Goal: Communication & Community: Answer question/provide support

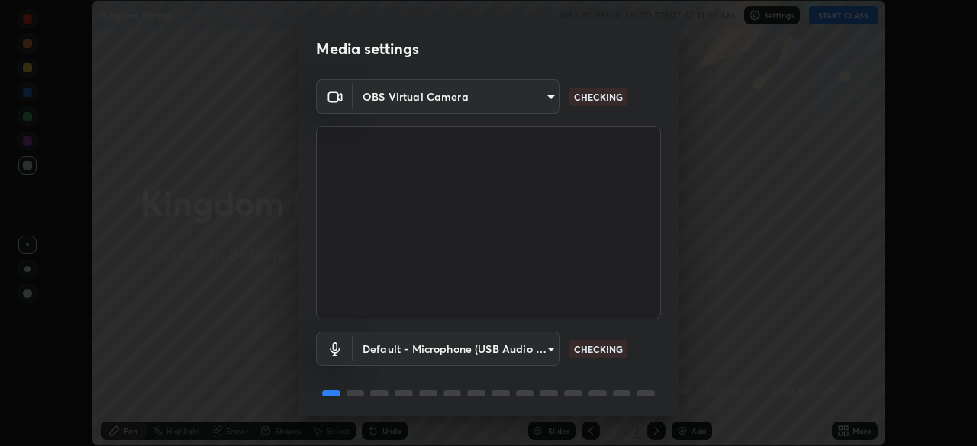
scroll to position [54, 0]
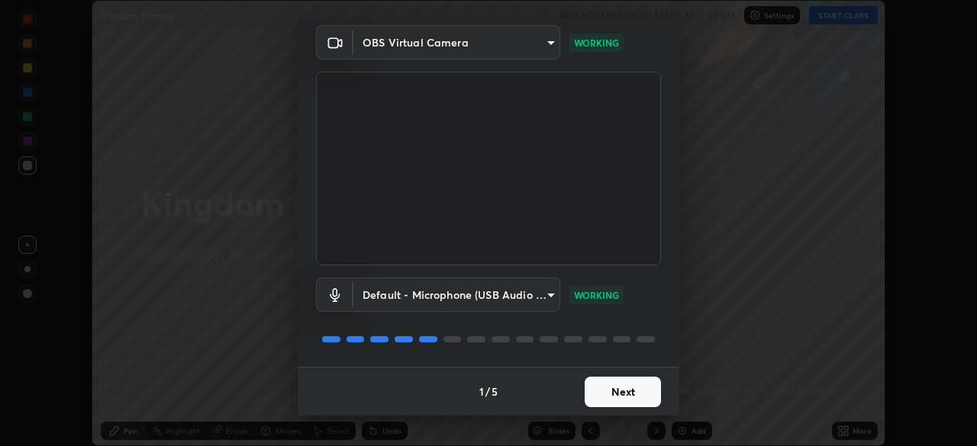
click at [618, 385] on button "Next" at bounding box center [623, 392] width 76 height 31
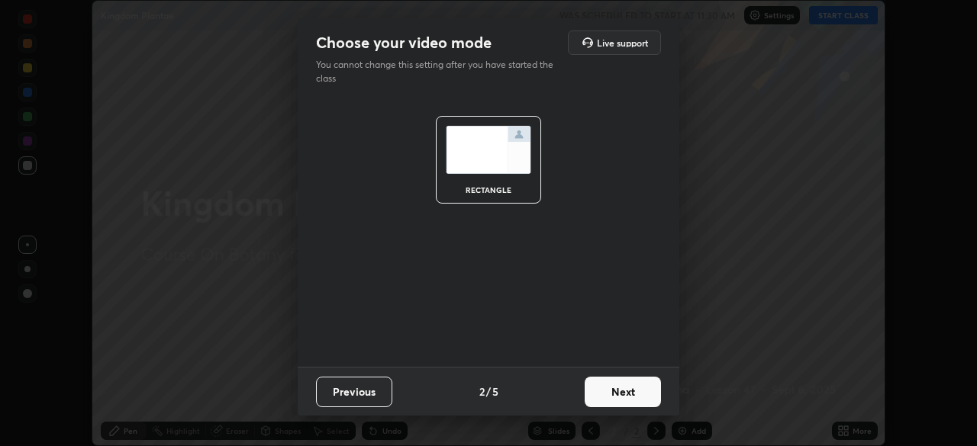
scroll to position [0, 0]
click at [618, 385] on button "Next" at bounding box center [623, 392] width 76 height 31
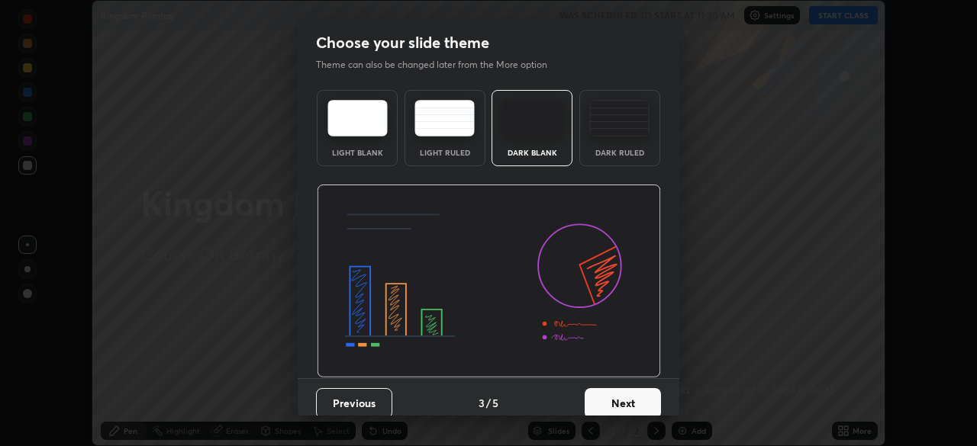
click at [621, 380] on div "Previous 3 / 5 Next" at bounding box center [489, 403] width 382 height 49
click at [620, 390] on button "Next" at bounding box center [623, 403] width 76 height 31
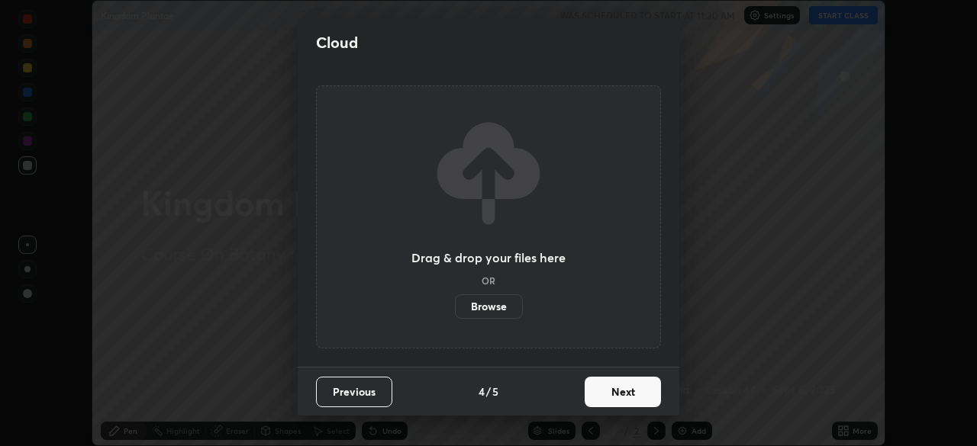
click at [627, 390] on button "Next" at bounding box center [623, 392] width 76 height 31
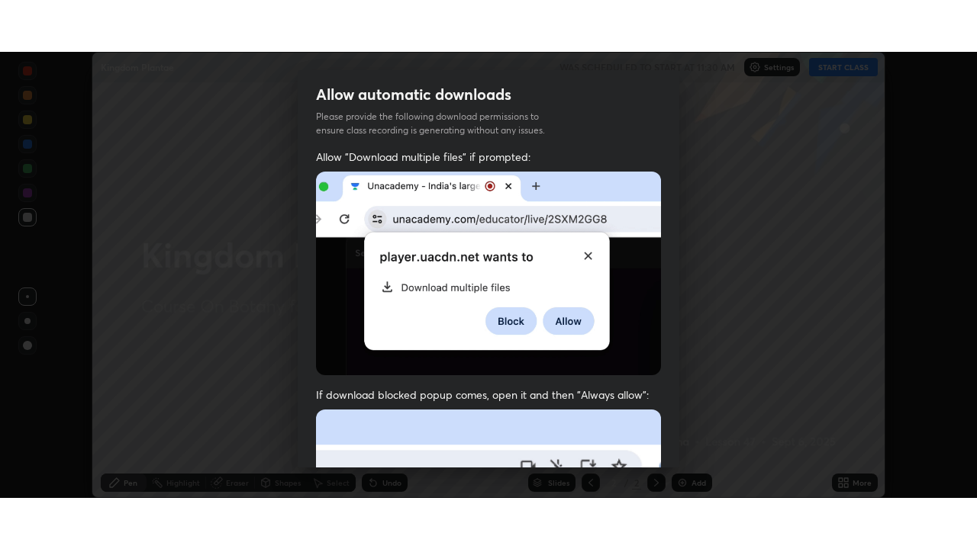
scroll to position [366, 0]
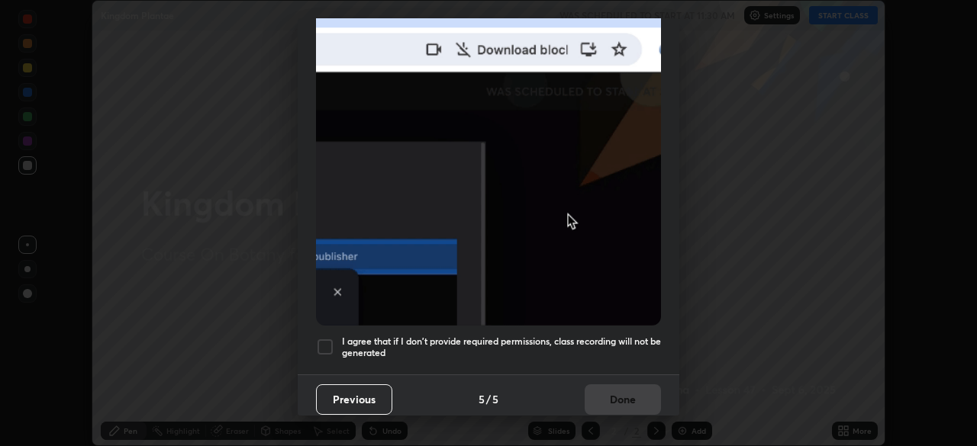
click at [321, 338] on div at bounding box center [325, 347] width 18 height 18
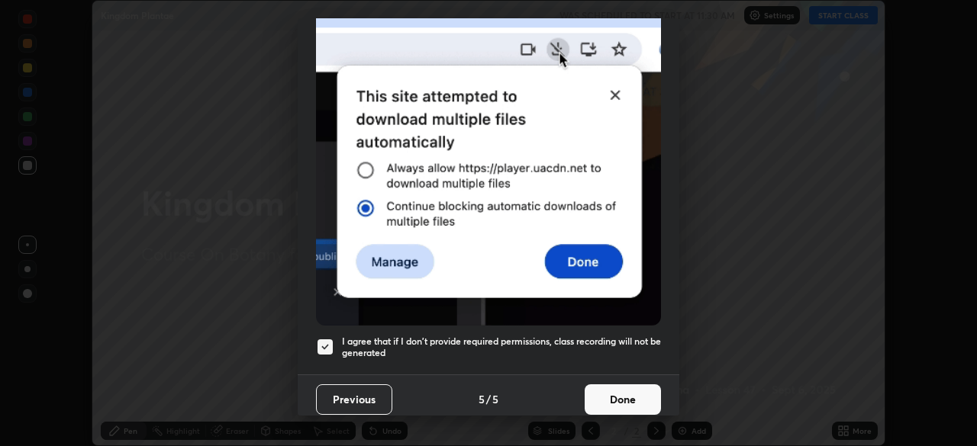
click at [611, 388] on button "Done" at bounding box center [623, 400] width 76 height 31
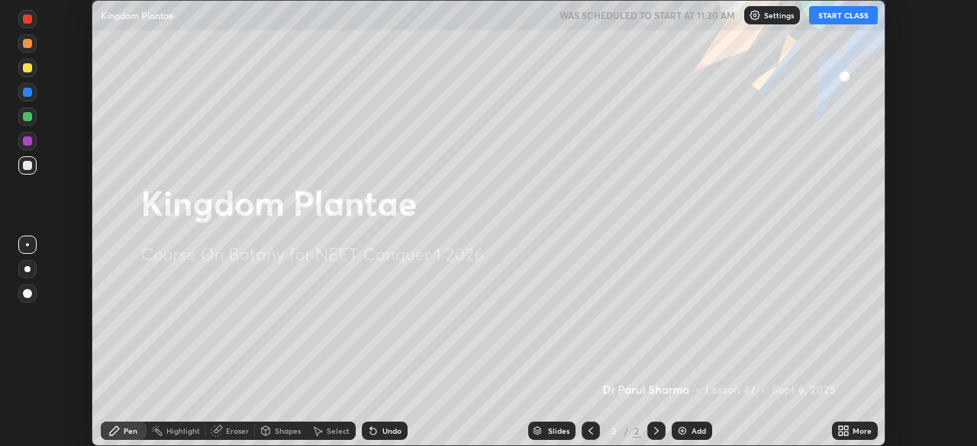
click at [839, 17] on button "START CLASS" at bounding box center [843, 15] width 69 height 18
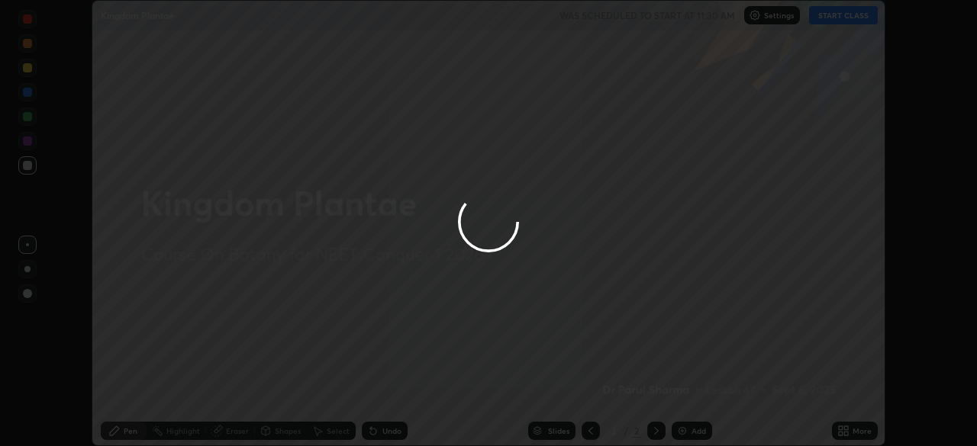
click at [843, 430] on icon at bounding box center [843, 431] width 12 height 12
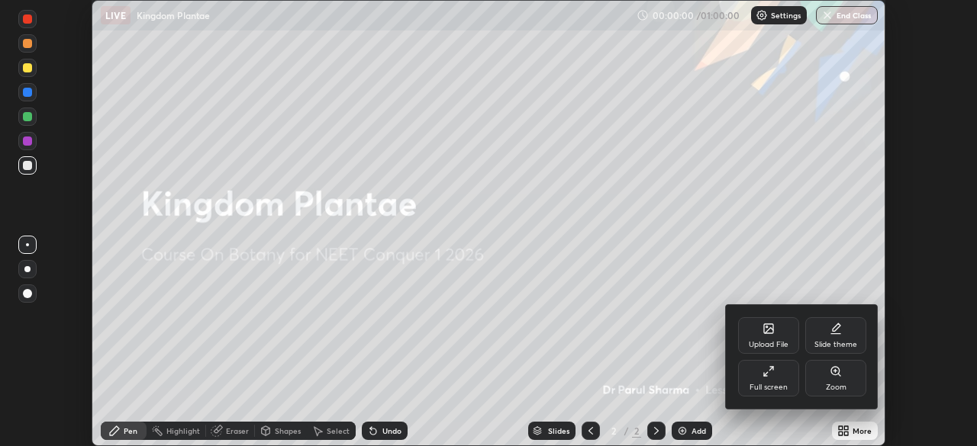
click at [768, 376] on icon at bounding box center [768, 372] width 12 height 12
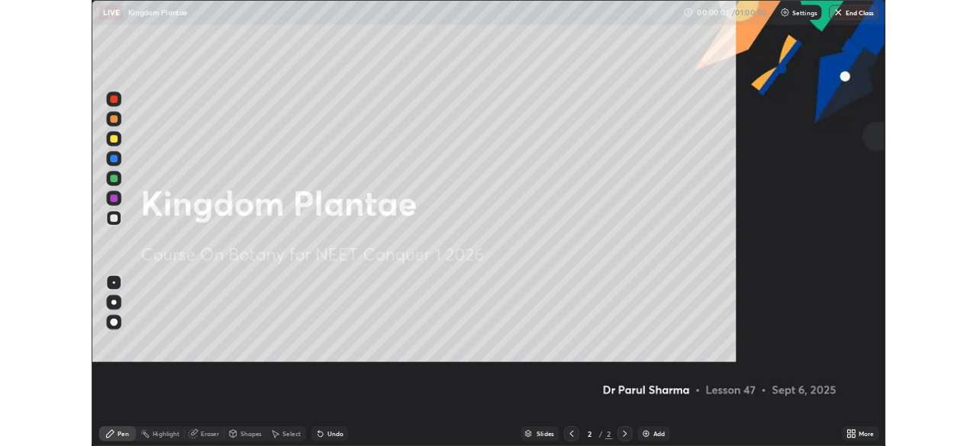
scroll to position [549, 977]
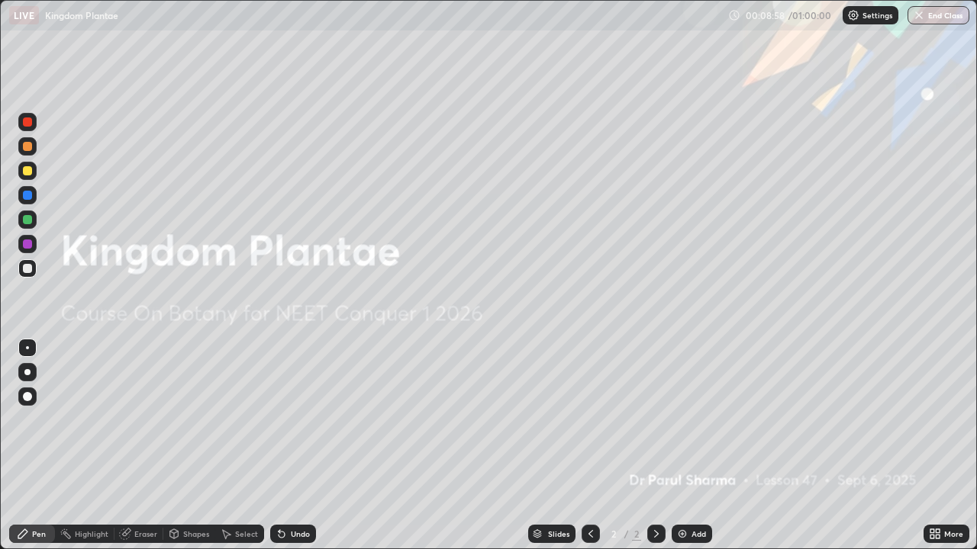
click at [680, 446] on img at bounding box center [682, 534] width 12 height 12
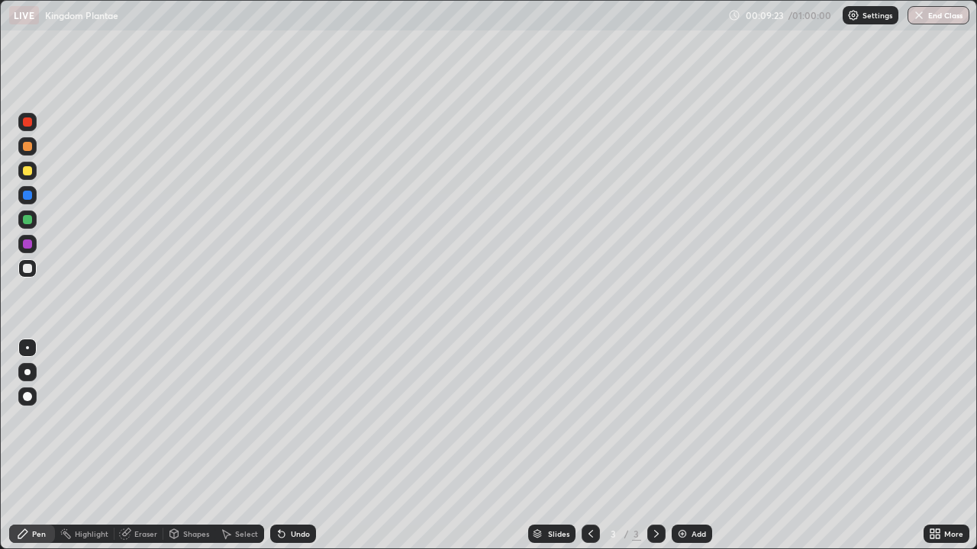
click at [29, 120] on div at bounding box center [27, 122] width 9 height 9
click at [27, 269] on div at bounding box center [27, 268] width 9 height 9
click at [27, 171] on div at bounding box center [27, 170] width 9 height 9
click at [932, 446] on icon at bounding box center [932, 532] width 4 height 4
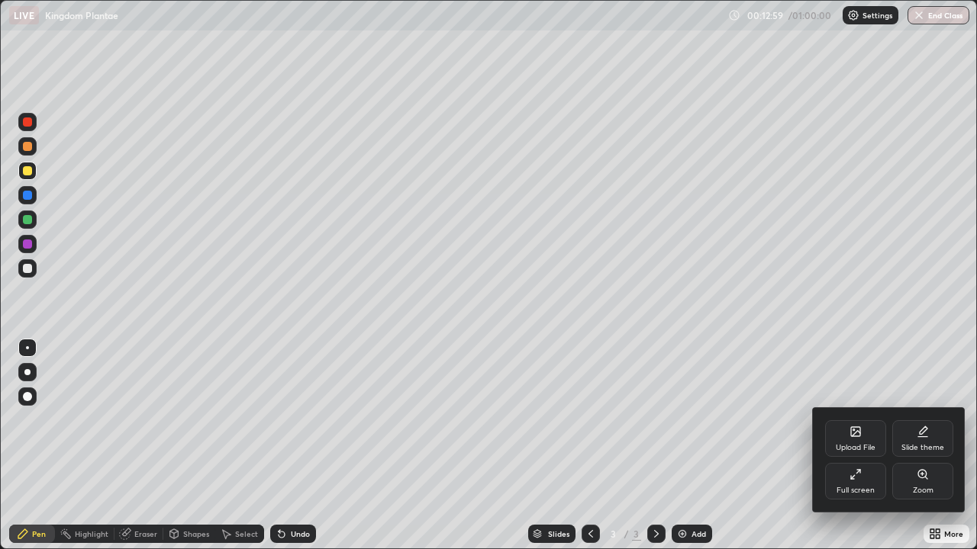
click at [855, 446] on icon at bounding box center [855, 475] width 12 height 12
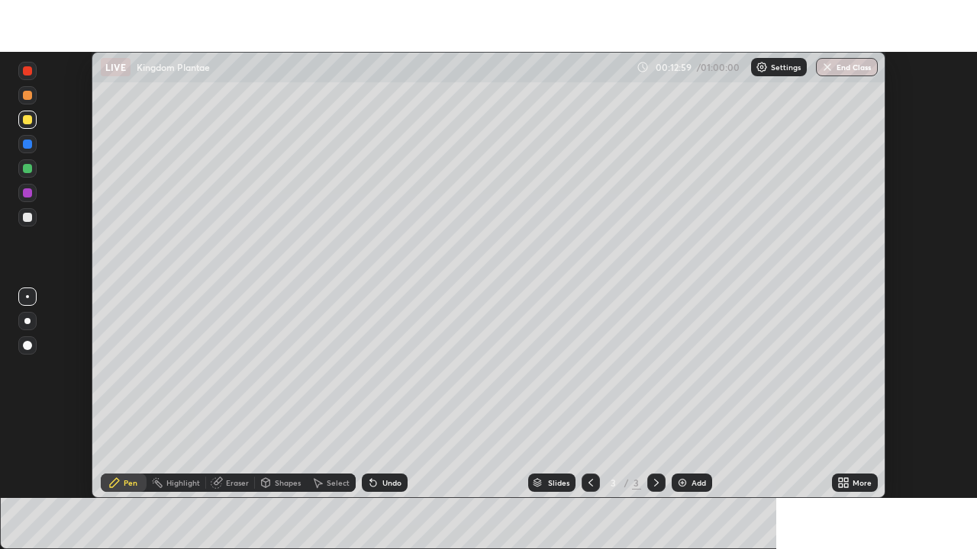
scroll to position [75868, 75337]
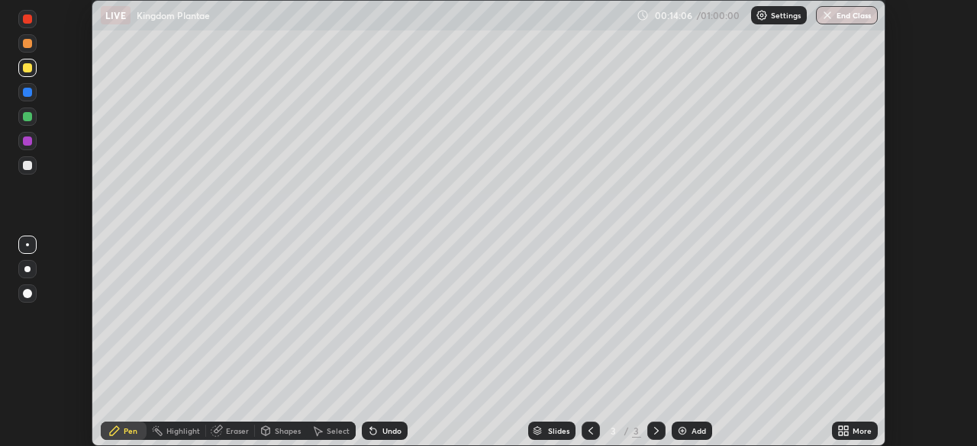
click at [844, 434] on icon at bounding box center [846, 434] width 4 height 4
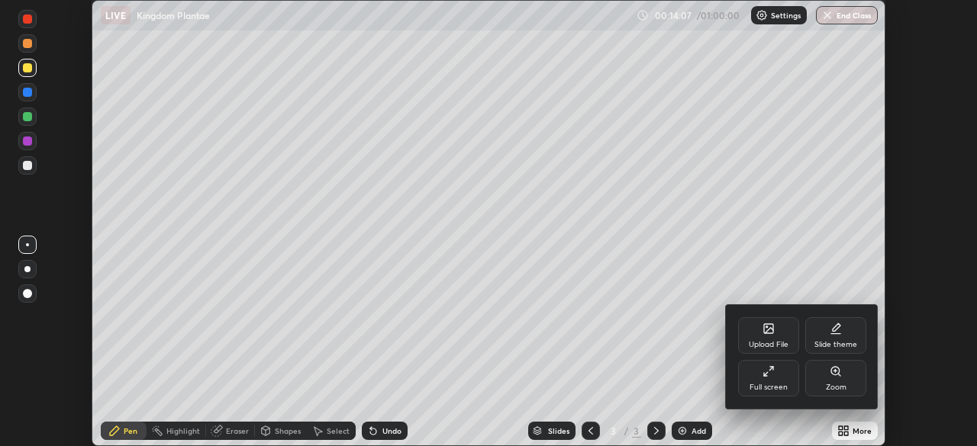
click at [771, 375] on icon at bounding box center [768, 372] width 12 height 12
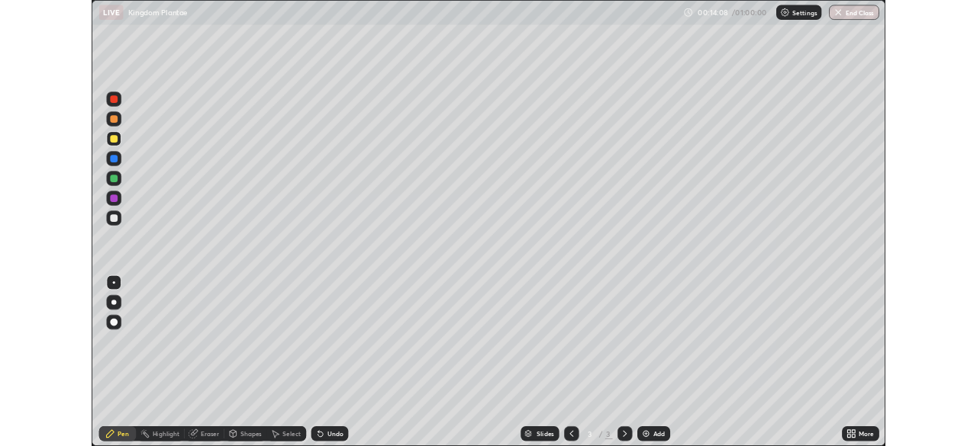
scroll to position [549, 977]
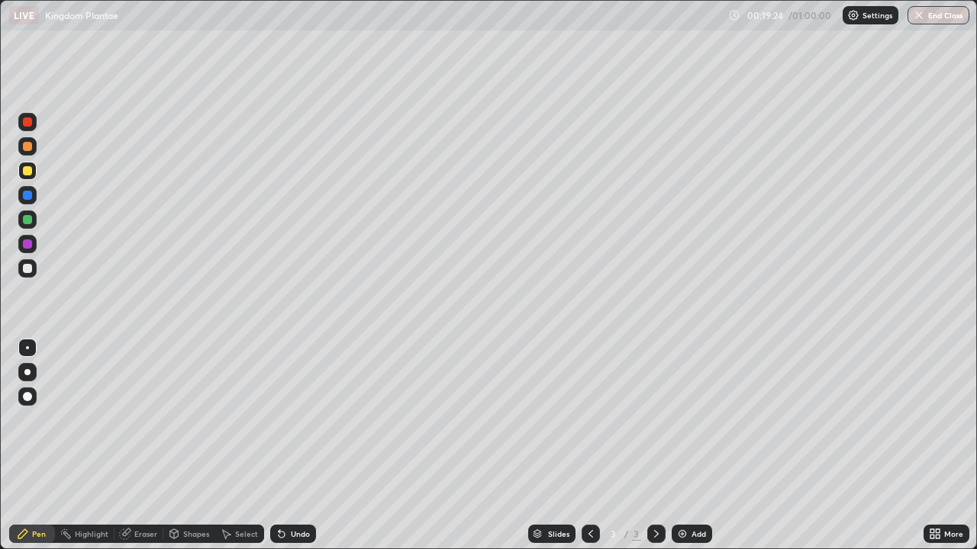
click at [680, 446] on img at bounding box center [682, 534] width 12 height 12
click at [24, 269] on div at bounding box center [27, 268] width 9 height 9
click at [140, 446] on div "Eraser" at bounding box center [138, 534] width 49 height 18
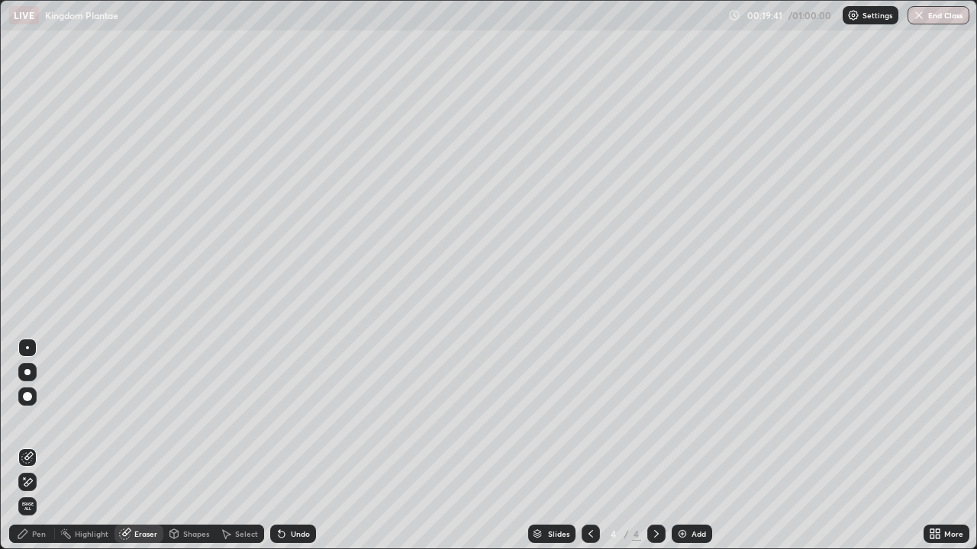
click at [34, 446] on div "Pen" at bounding box center [39, 534] width 14 height 8
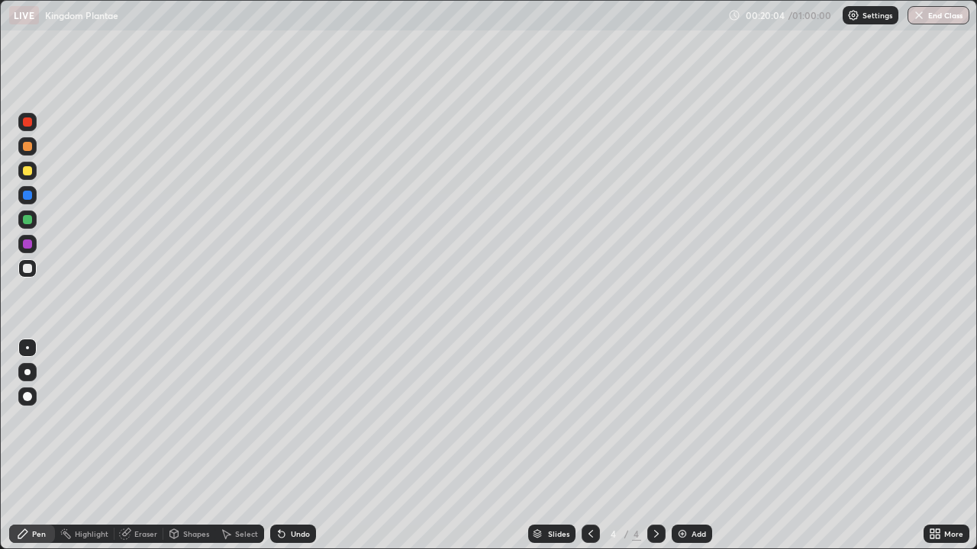
click at [27, 173] on div at bounding box center [27, 170] width 9 height 9
click at [29, 264] on div at bounding box center [27, 268] width 9 height 9
click at [27, 171] on div at bounding box center [27, 170] width 9 height 9
click at [27, 269] on div at bounding box center [27, 268] width 9 height 9
click at [28, 217] on div at bounding box center [27, 219] width 9 height 9
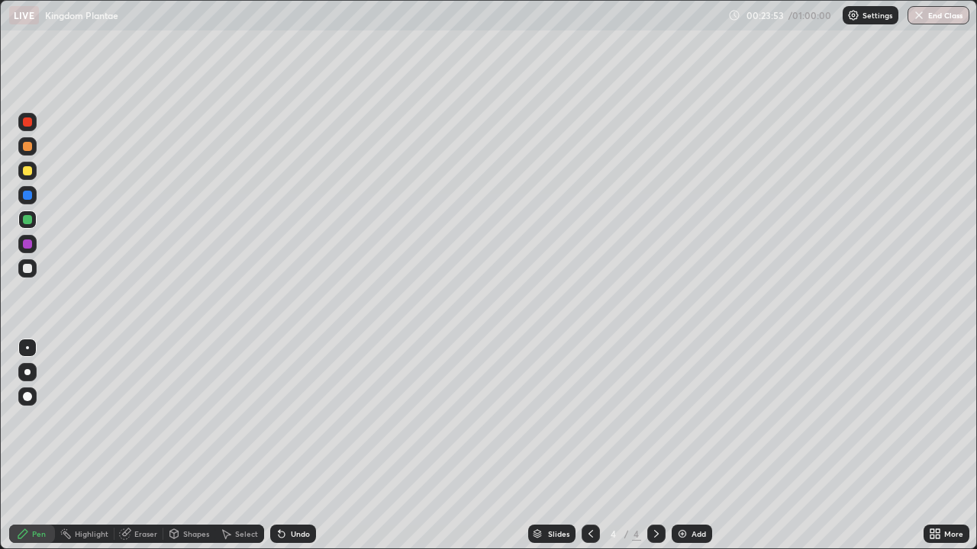
click at [681, 446] on img at bounding box center [682, 534] width 12 height 12
click at [27, 121] on div at bounding box center [27, 122] width 9 height 9
click at [26, 221] on div at bounding box center [27, 219] width 9 height 9
click at [24, 172] on div at bounding box center [27, 170] width 9 height 9
click at [187, 446] on div "Shapes" at bounding box center [189, 534] width 52 height 18
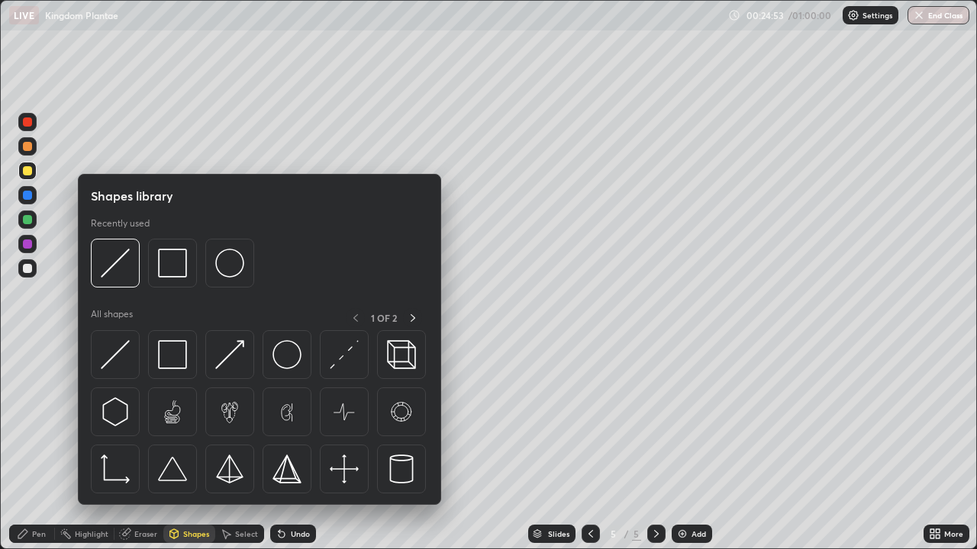
click at [140, 446] on div "Eraser" at bounding box center [145, 534] width 23 height 8
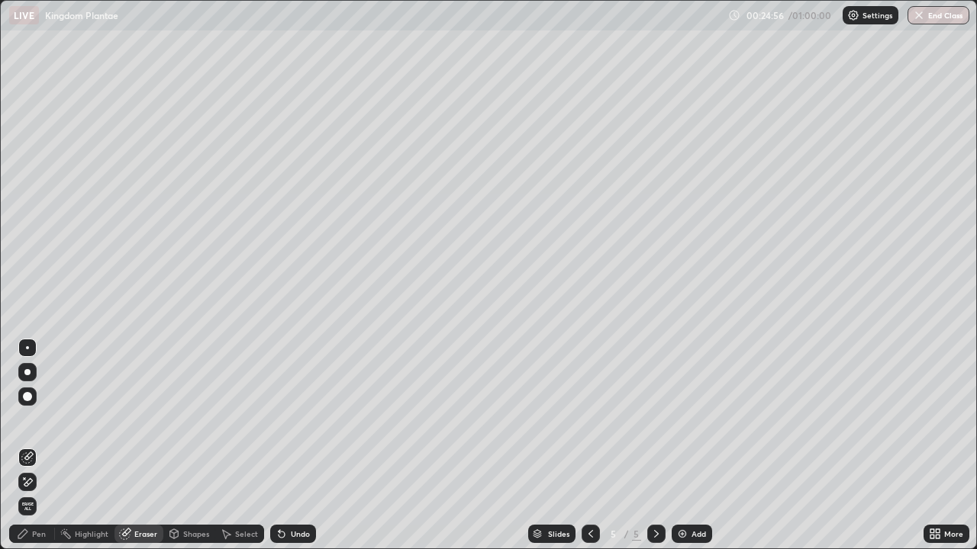
click at [37, 446] on div "Pen" at bounding box center [39, 534] width 14 height 8
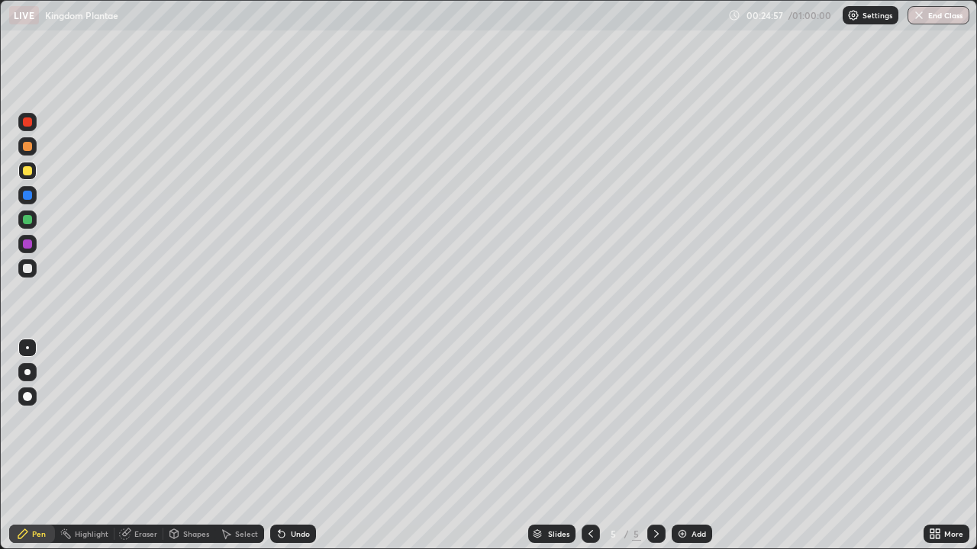
click at [31, 175] on div at bounding box center [27, 170] width 9 height 9
click at [30, 268] on div at bounding box center [27, 268] width 9 height 9
click at [26, 172] on div at bounding box center [27, 170] width 9 height 9
click at [24, 270] on div at bounding box center [27, 268] width 9 height 9
click at [680, 446] on img at bounding box center [682, 534] width 12 height 12
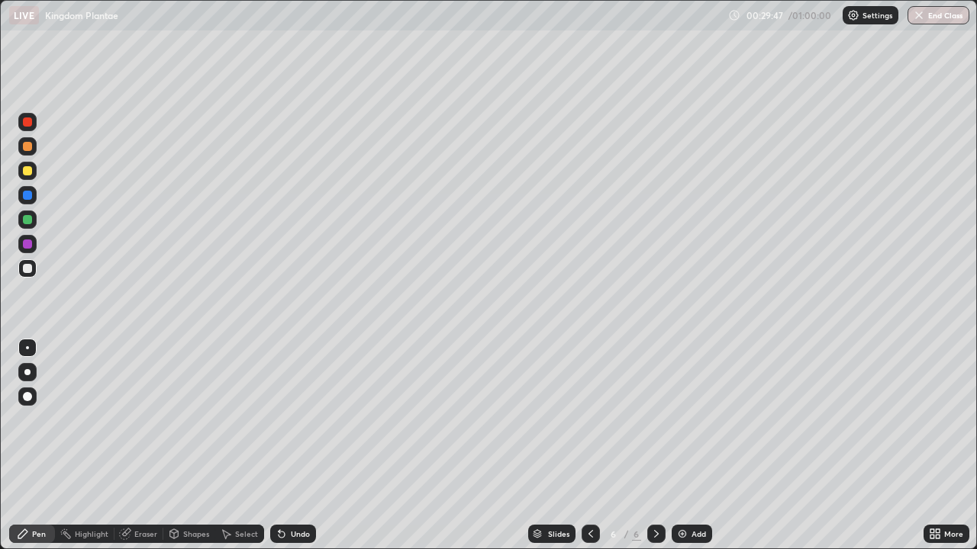
click at [24, 266] on div at bounding box center [27, 268] width 9 height 9
click at [25, 170] on div at bounding box center [27, 170] width 9 height 9
click at [27, 266] on div at bounding box center [27, 268] width 9 height 9
click at [28, 172] on div at bounding box center [27, 170] width 9 height 9
click at [25, 260] on div at bounding box center [27, 268] width 18 height 18
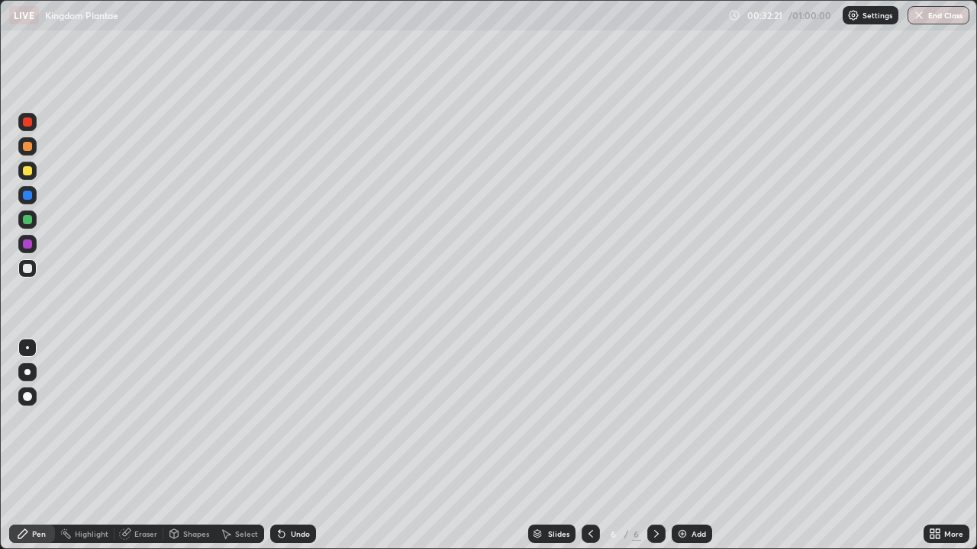
click at [30, 171] on div at bounding box center [27, 170] width 9 height 9
click at [585, 446] on icon at bounding box center [591, 534] width 12 height 12
click at [653, 446] on icon at bounding box center [656, 534] width 12 height 12
click at [680, 446] on img at bounding box center [682, 534] width 12 height 12
click at [29, 120] on div at bounding box center [27, 122] width 9 height 9
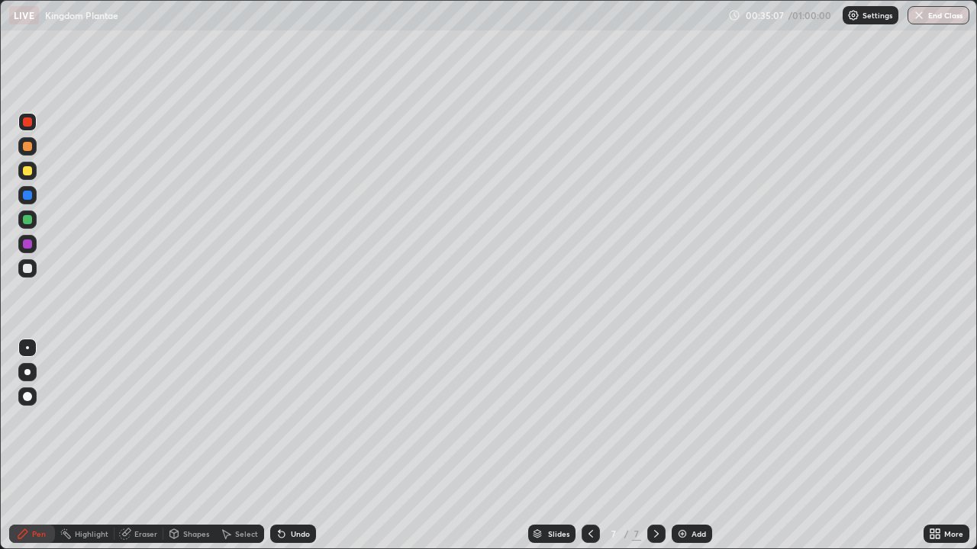
click at [27, 272] on div at bounding box center [27, 268] width 9 height 9
click at [27, 172] on div at bounding box center [27, 170] width 9 height 9
click at [33, 195] on div at bounding box center [27, 195] width 18 height 18
click at [26, 269] on div at bounding box center [27, 268] width 9 height 9
click at [27, 174] on div at bounding box center [27, 170] width 9 height 9
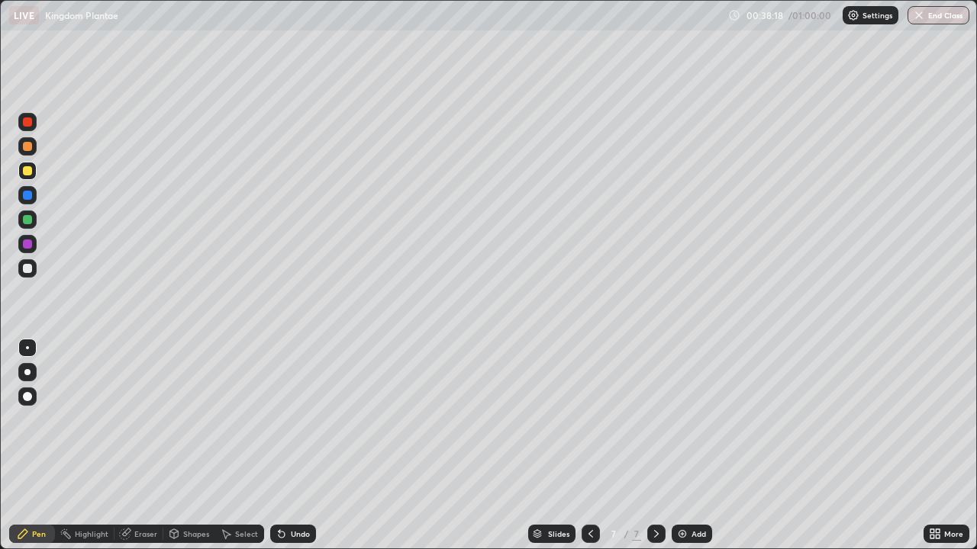
click at [27, 269] on div at bounding box center [27, 268] width 9 height 9
click at [27, 168] on div at bounding box center [27, 170] width 9 height 9
click at [682, 446] on img at bounding box center [682, 534] width 12 height 12
click at [23, 172] on div at bounding box center [27, 170] width 9 height 9
click at [28, 271] on div at bounding box center [27, 268] width 9 height 9
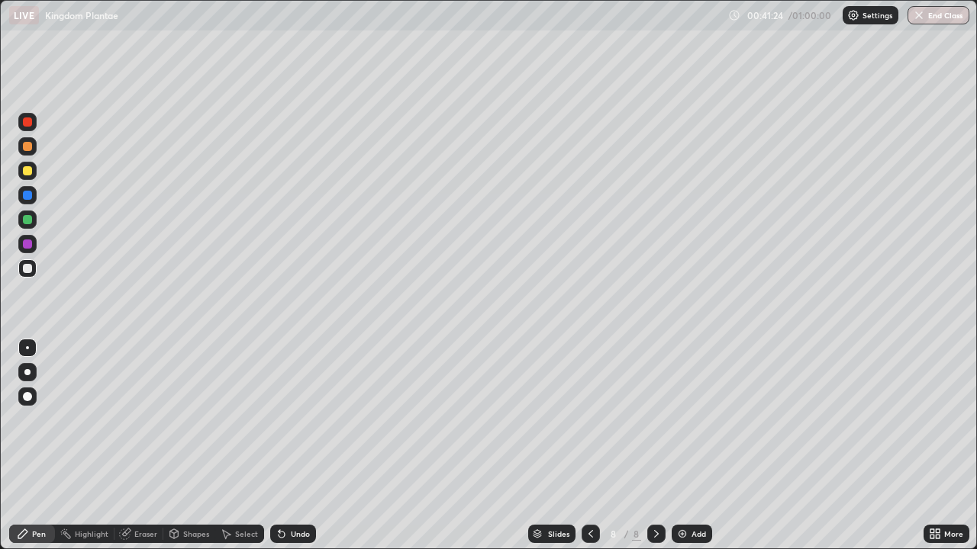
click at [28, 199] on div at bounding box center [27, 195] width 9 height 9
click at [28, 245] on div at bounding box center [27, 244] width 9 height 9
click at [27, 198] on div at bounding box center [27, 195] width 9 height 9
click at [24, 242] on div at bounding box center [27, 244] width 9 height 9
click at [932, 446] on icon at bounding box center [932, 537] width 4 height 4
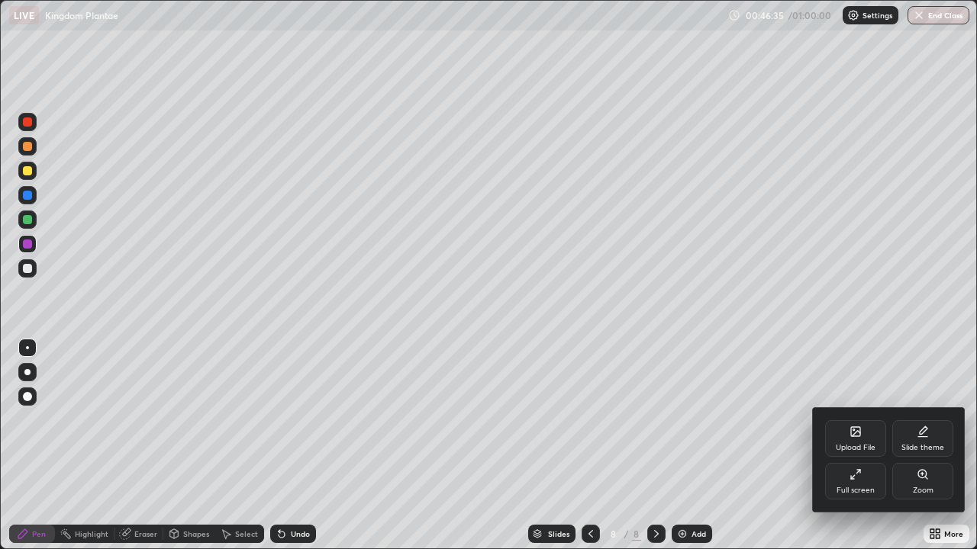
click at [853, 438] on div "Upload File" at bounding box center [855, 438] width 61 height 37
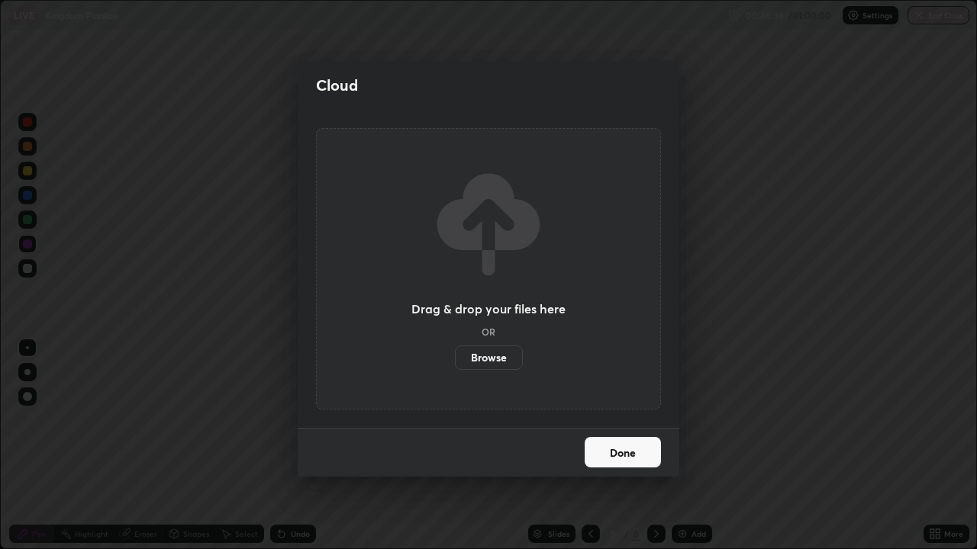
click at [492, 360] on label "Browse" at bounding box center [489, 358] width 68 height 24
click at [455, 360] on input "Browse" at bounding box center [455, 358] width 0 height 24
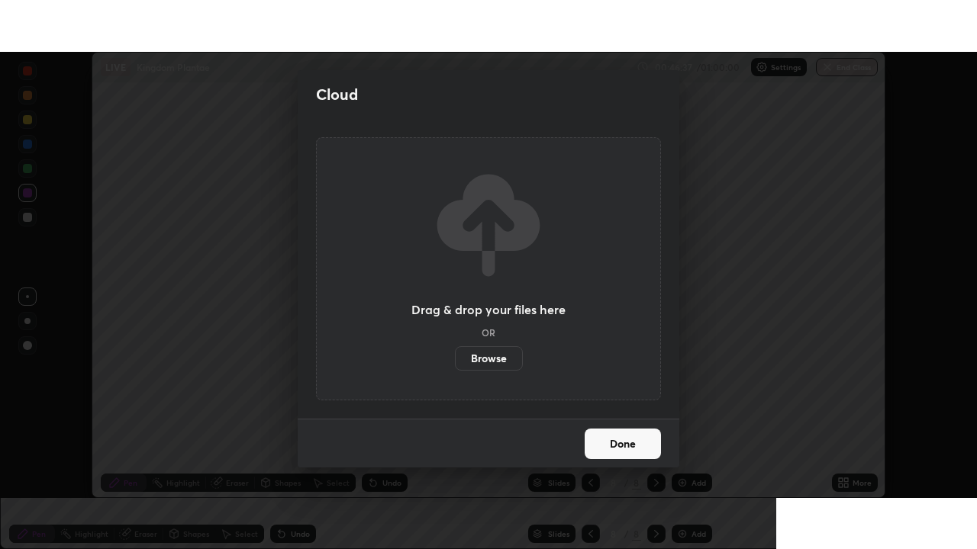
scroll to position [75868, 75337]
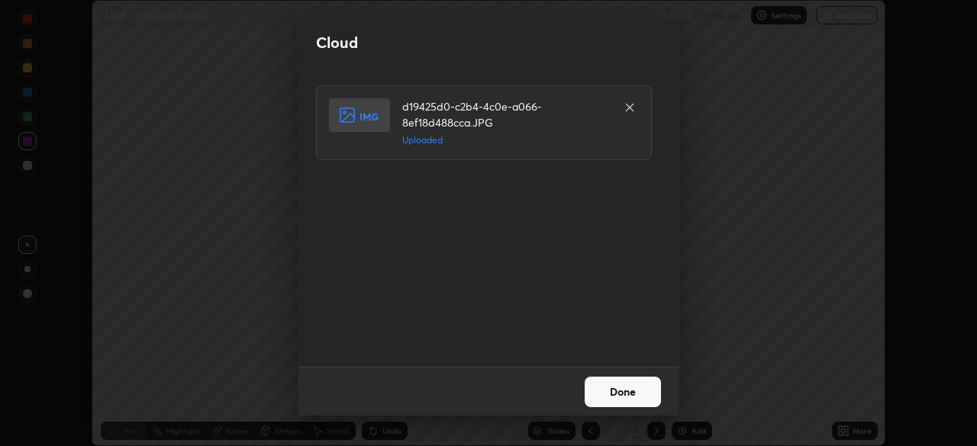
click at [621, 388] on button "Done" at bounding box center [623, 392] width 76 height 31
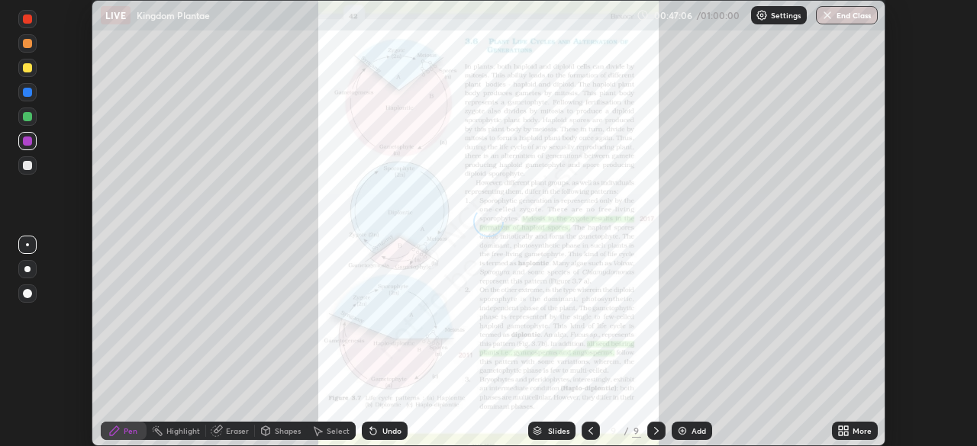
click at [844, 428] on icon at bounding box center [846, 429] width 4 height 4
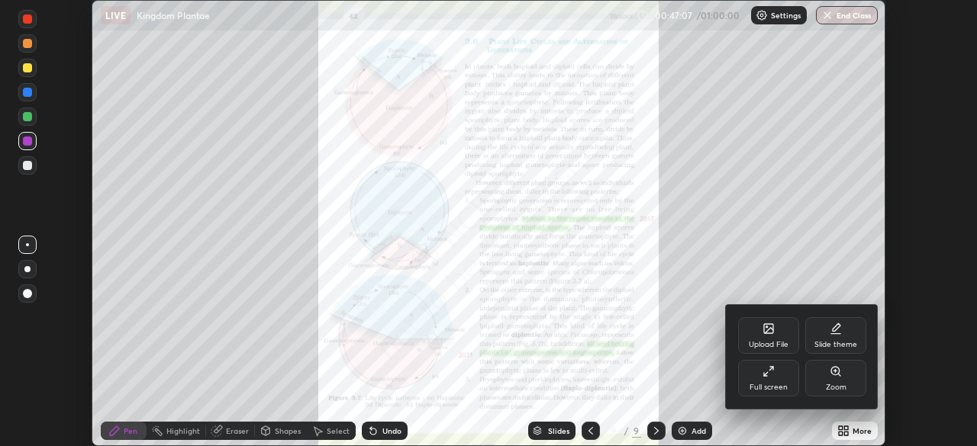
click at [772, 382] on div "Full screen" at bounding box center [768, 378] width 61 height 37
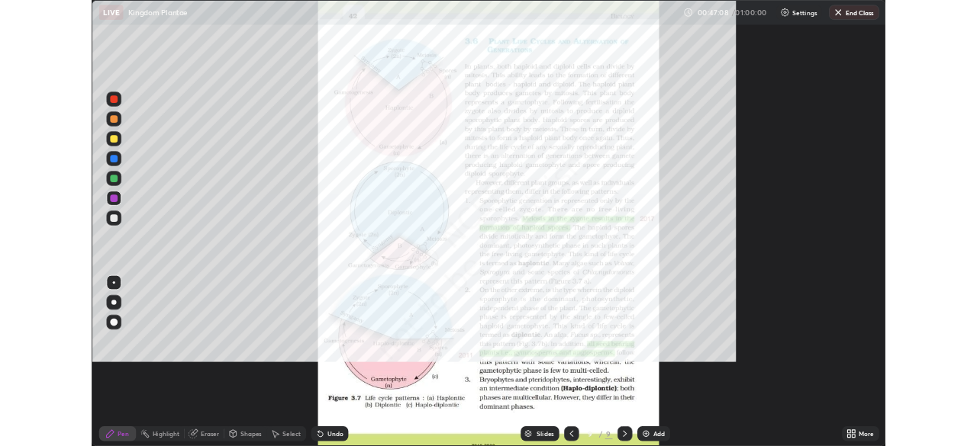
scroll to position [549, 977]
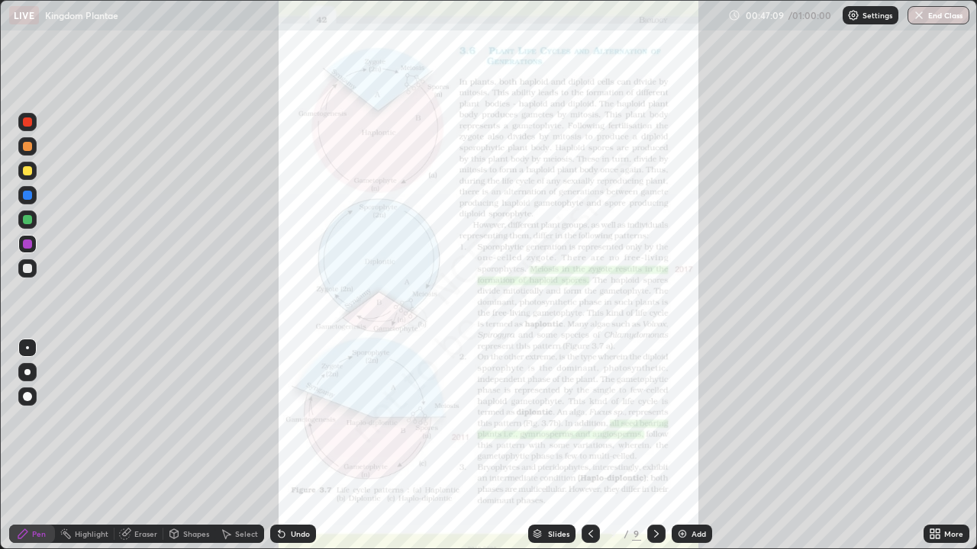
click at [930, 446] on icon at bounding box center [932, 532] width 4 height 4
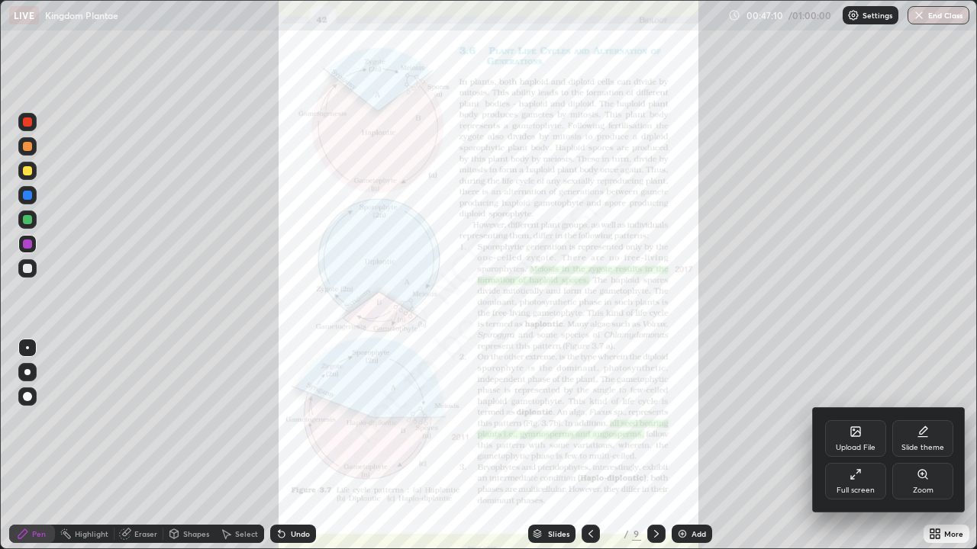
click at [923, 446] on icon at bounding box center [922, 474] width 8 height 8
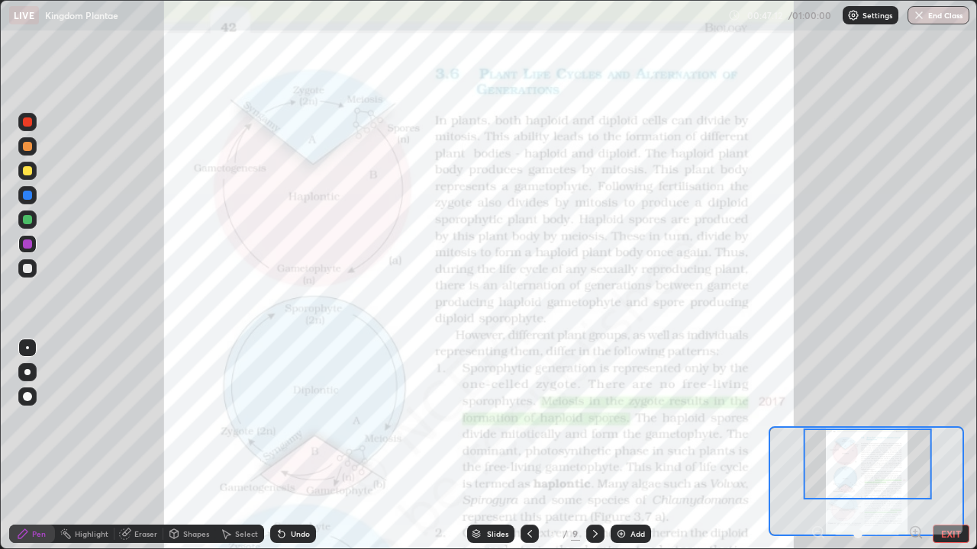
click at [911, 446] on div at bounding box center [868, 464] width 128 height 71
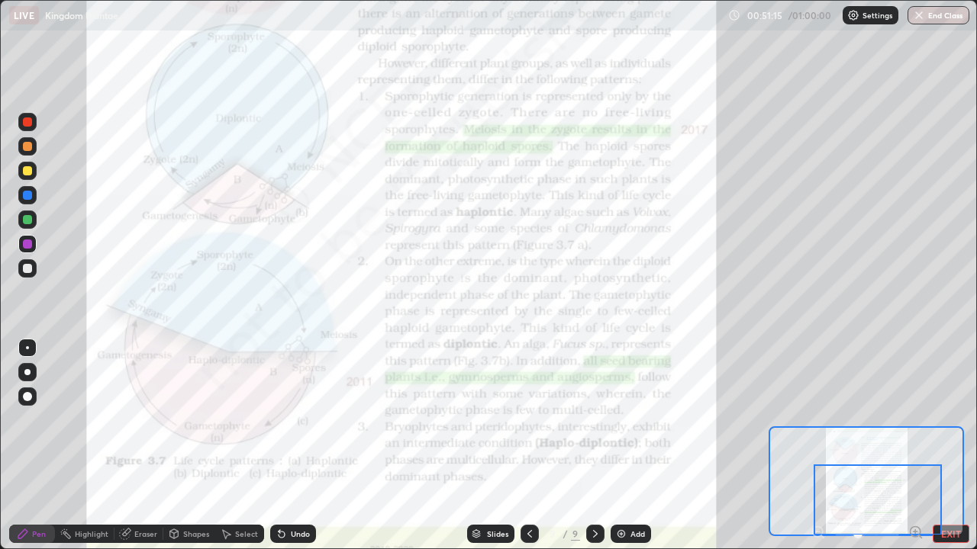
click at [594, 446] on icon at bounding box center [595, 534] width 5 height 8
click at [945, 446] on button "EXIT" at bounding box center [951, 534] width 37 height 18
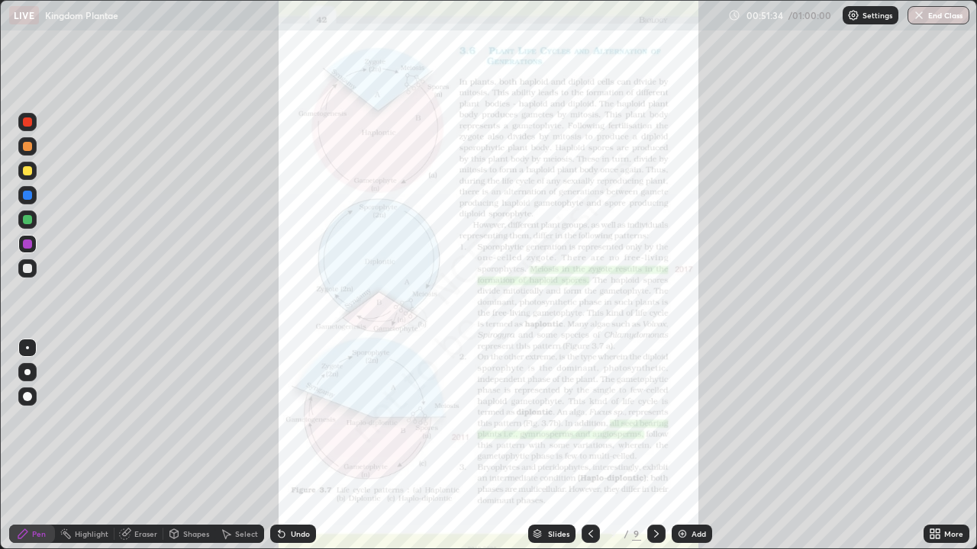
click at [937, 446] on icon at bounding box center [938, 537] width 4 height 4
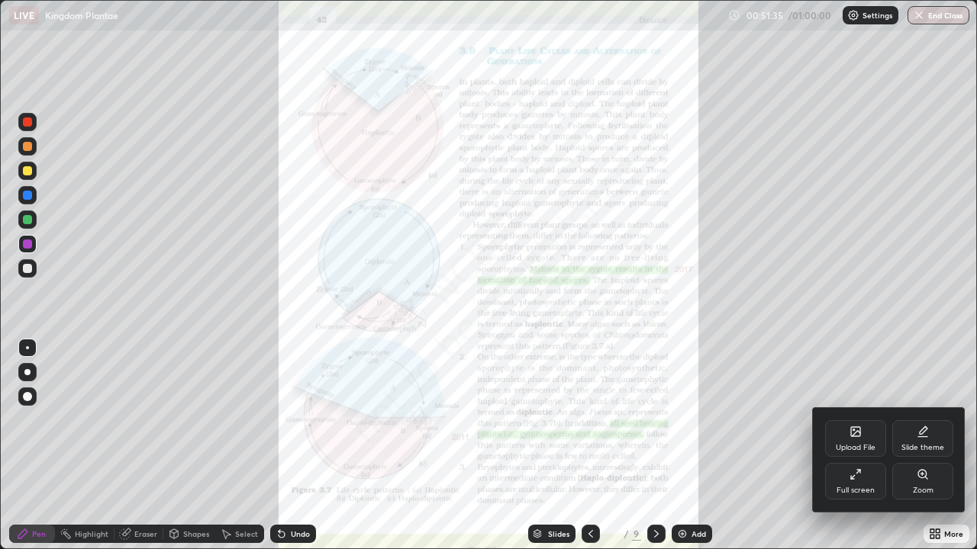
click at [852, 436] on icon at bounding box center [856, 433] width 8 height 5
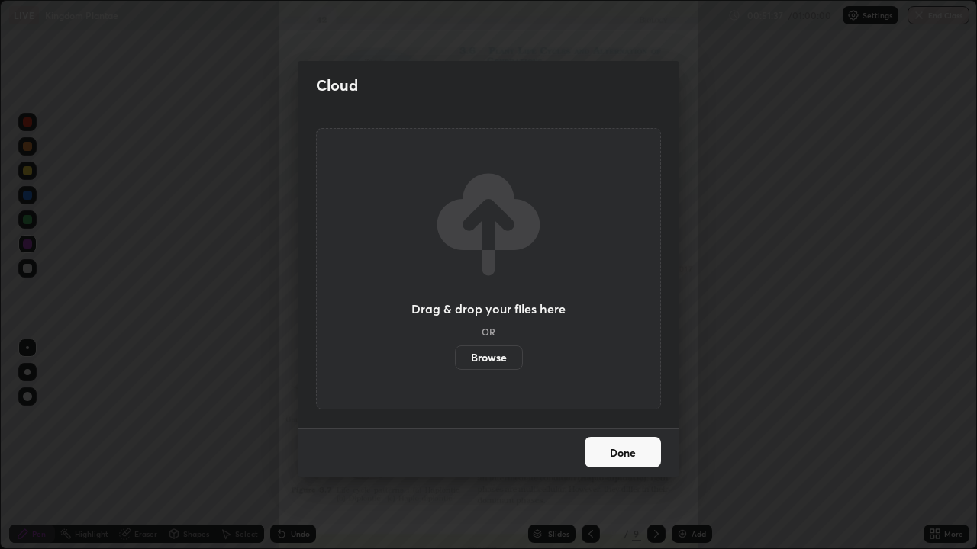
click at [498, 352] on label "Browse" at bounding box center [489, 358] width 68 height 24
click at [455, 352] on input "Browse" at bounding box center [455, 358] width 0 height 24
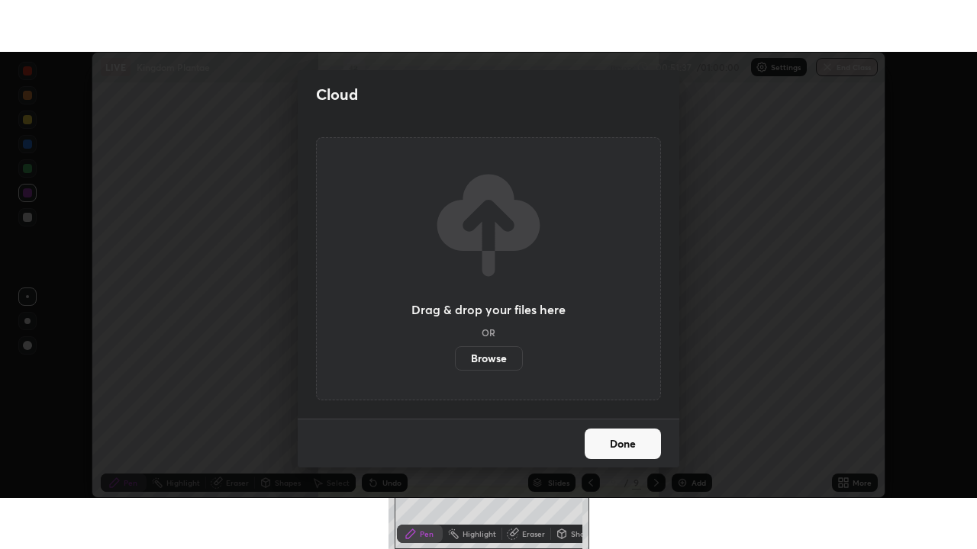
scroll to position [75868, 75337]
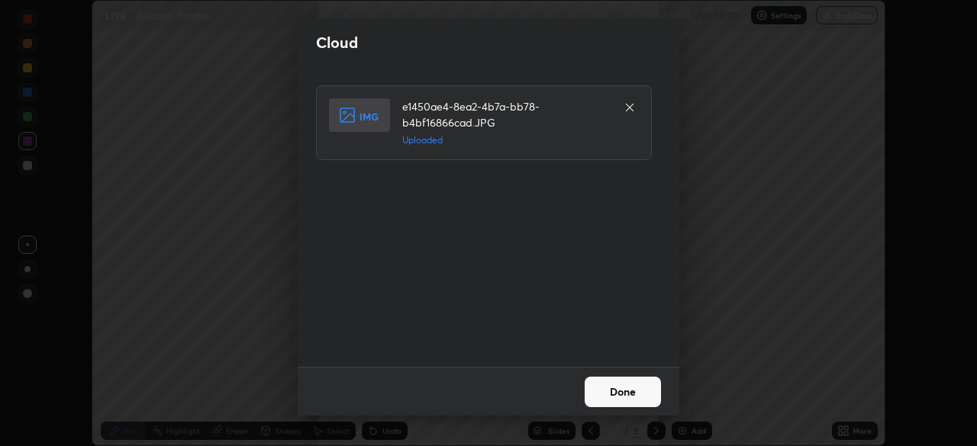
click at [630, 388] on button "Done" at bounding box center [623, 392] width 76 height 31
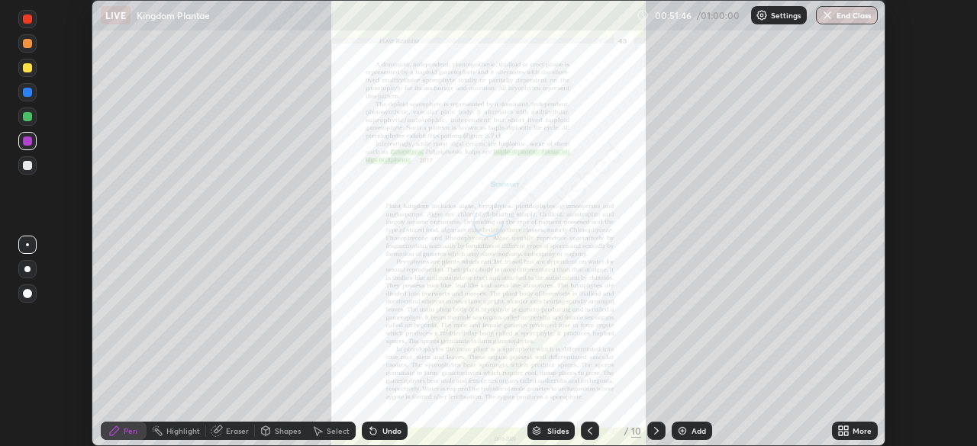
click at [844, 430] on icon at bounding box center [846, 429] width 4 height 4
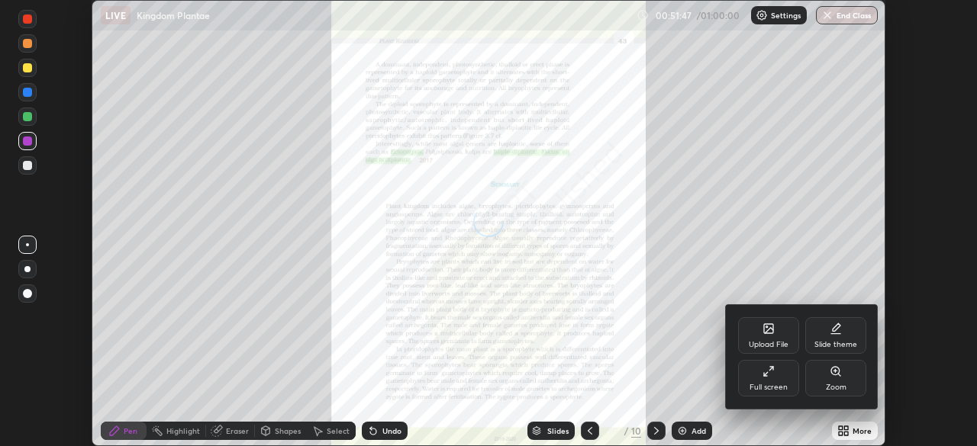
click at [771, 376] on icon at bounding box center [768, 372] width 12 height 12
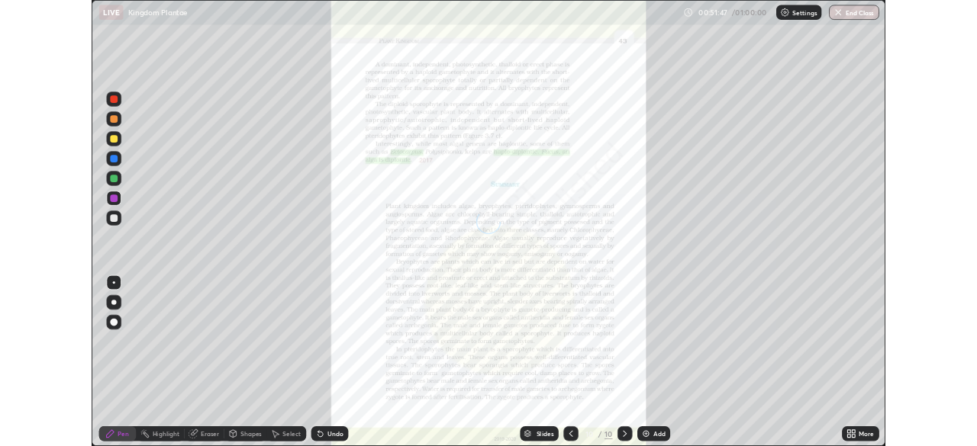
scroll to position [549, 977]
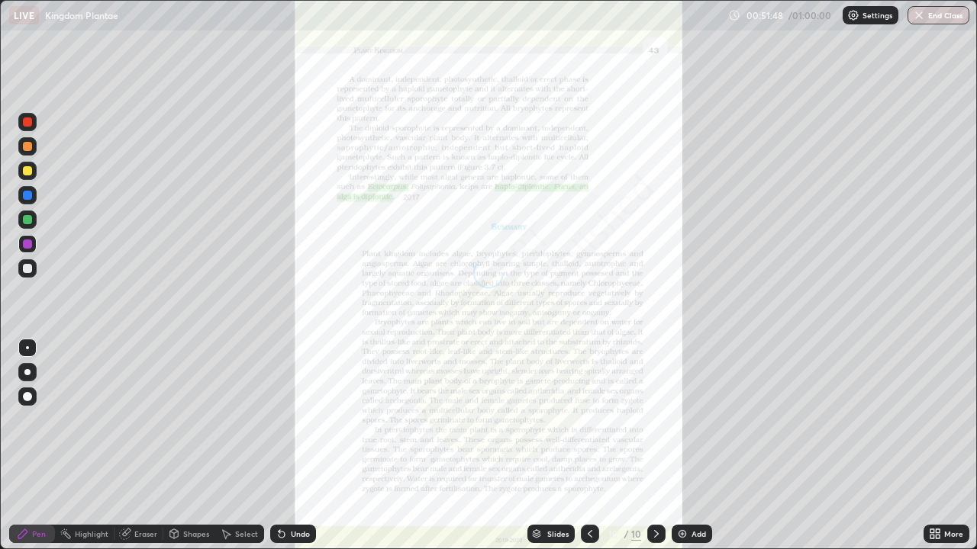
click at [937, 446] on icon at bounding box center [938, 532] width 4 height 4
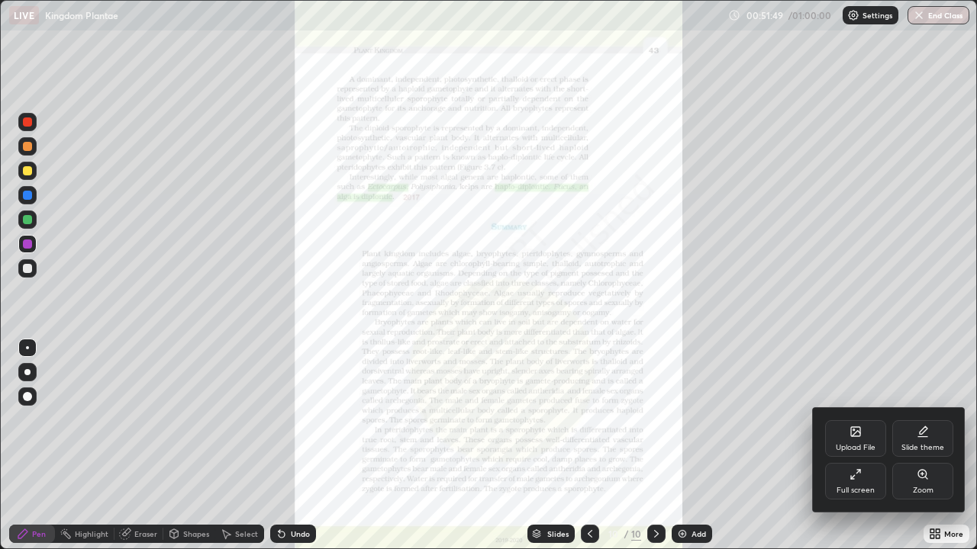
click at [920, 446] on div "Zoom" at bounding box center [923, 491] width 21 height 8
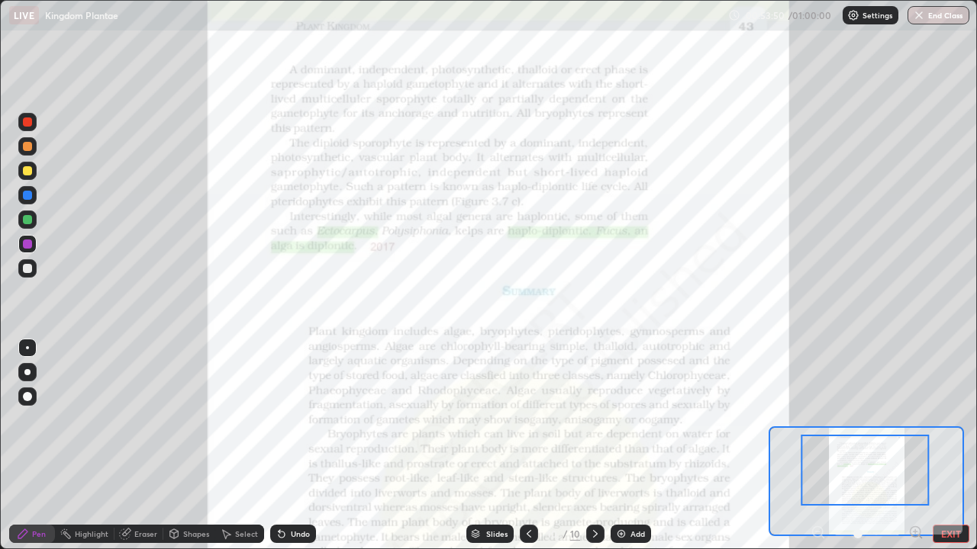
click at [952, 446] on button "EXIT" at bounding box center [951, 534] width 37 height 18
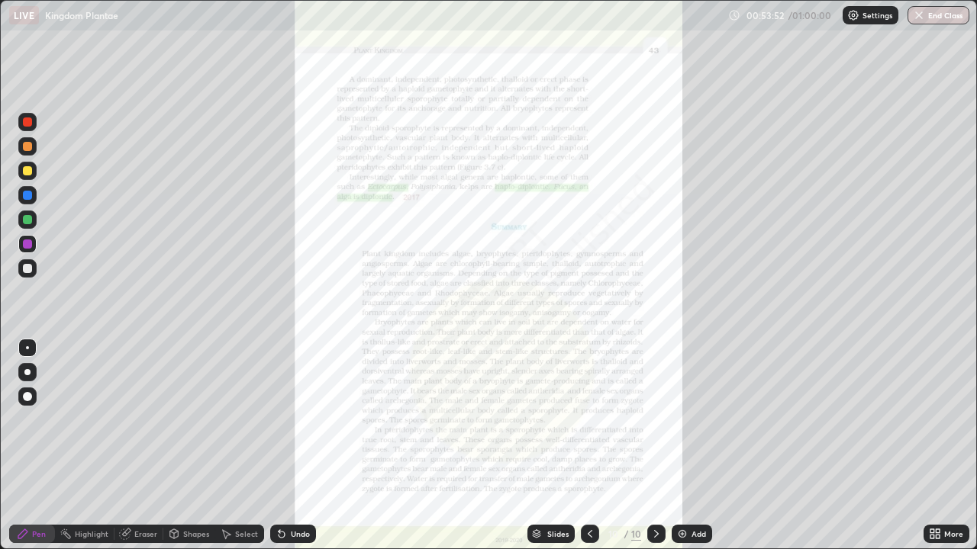
click at [932, 446] on icon at bounding box center [932, 537] width 4 height 4
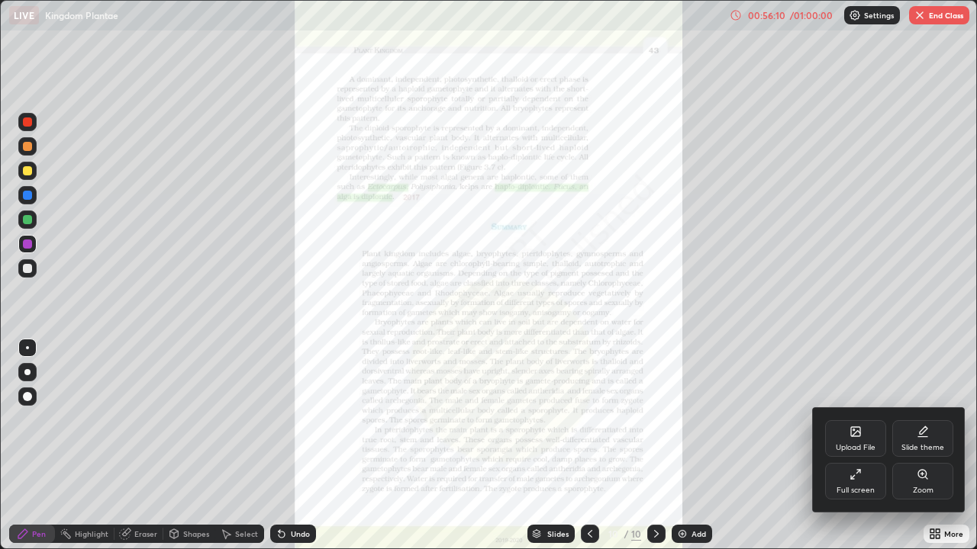
click at [859, 438] on div "Upload File" at bounding box center [855, 438] width 61 height 37
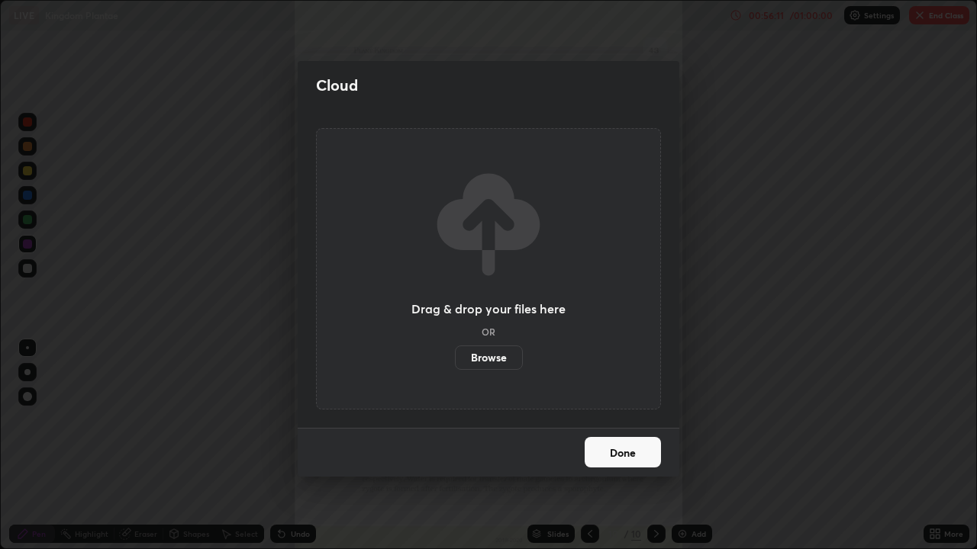
click at [507, 356] on label "Browse" at bounding box center [489, 358] width 68 height 24
click at [455, 356] on input "Browse" at bounding box center [455, 358] width 0 height 24
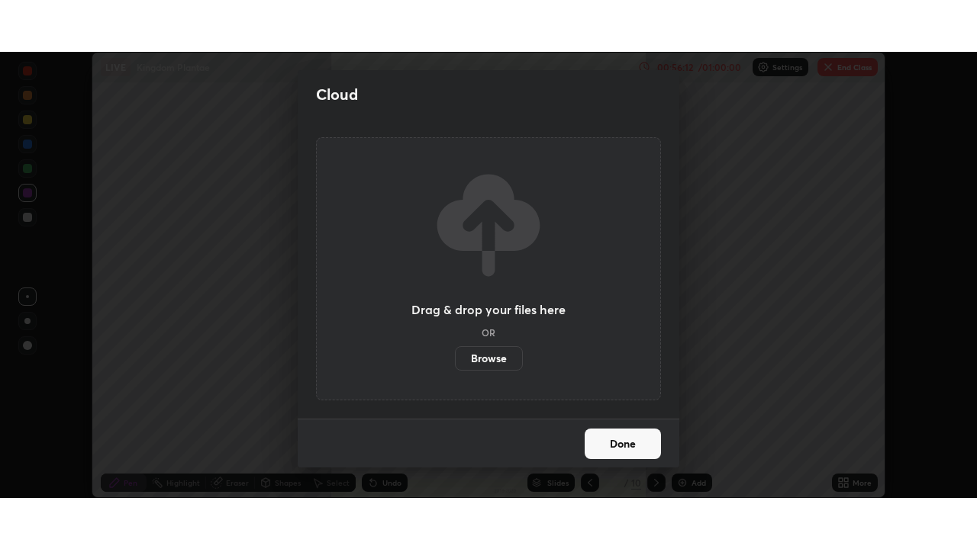
scroll to position [75868, 75337]
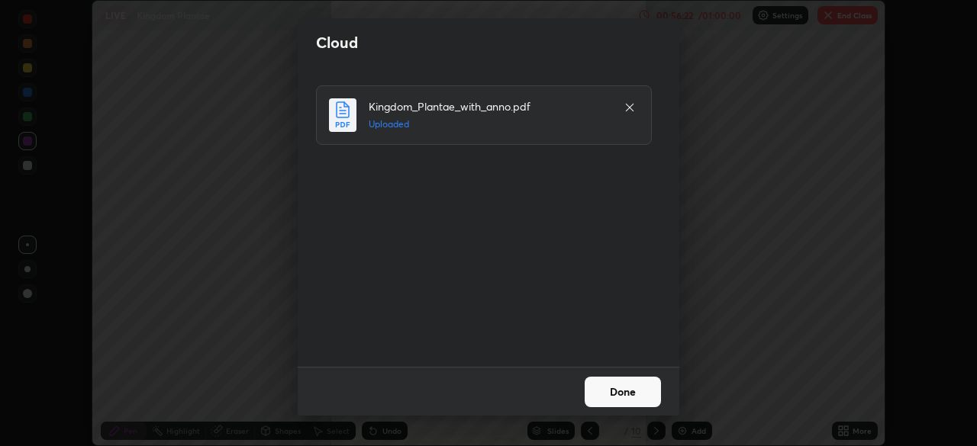
click at [627, 388] on button "Done" at bounding box center [623, 392] width 76 height 31
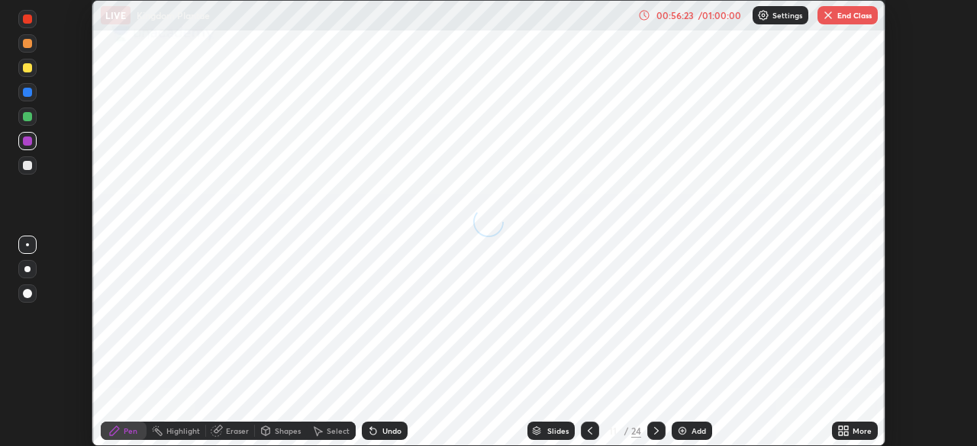
click at [840, 428] on icon at bounding box center [841, 429] width 4 height 4
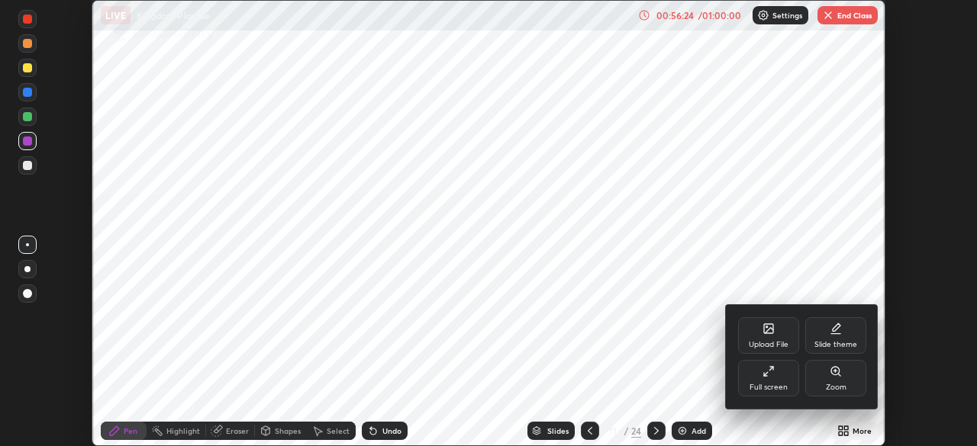
click at [771, 379] on div "Full screen" at bounding box center [768, 378] width 61 height 37
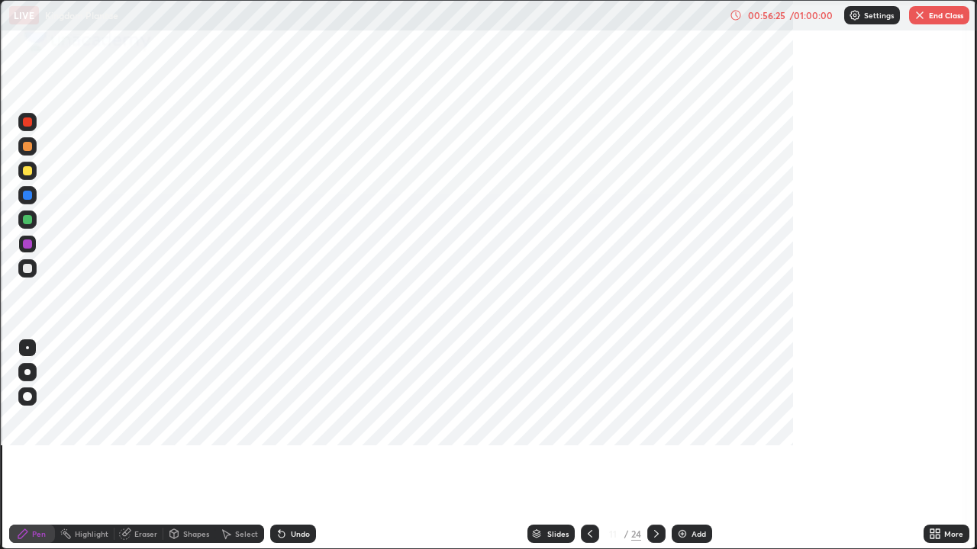
scroll to position [549, 977]
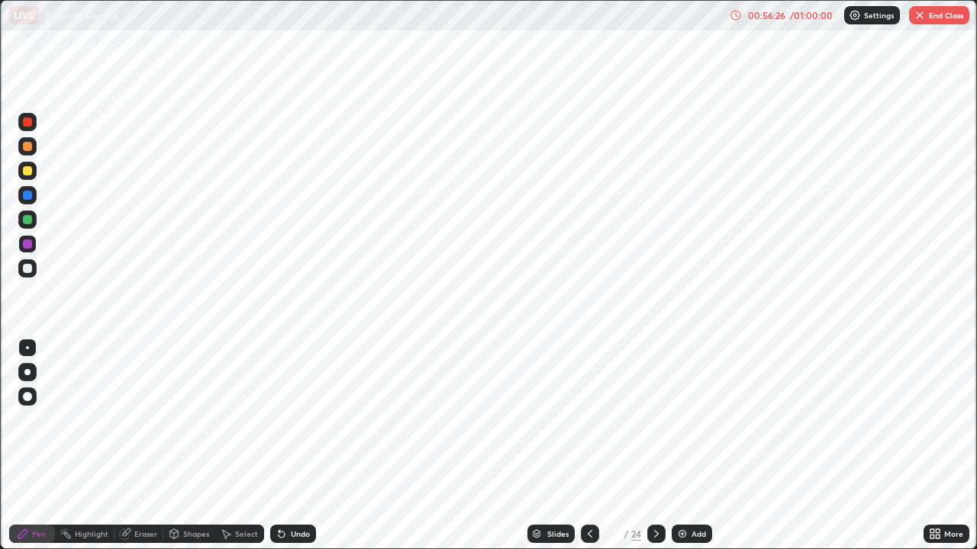
click at [555, 446] on div "Slides" at bounding box center [557, 534] width 21 height 8
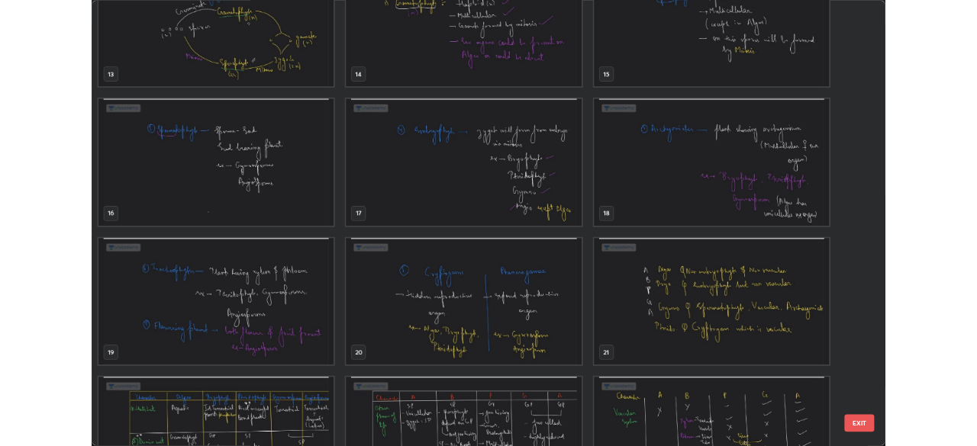
scroll to position [823, 0]
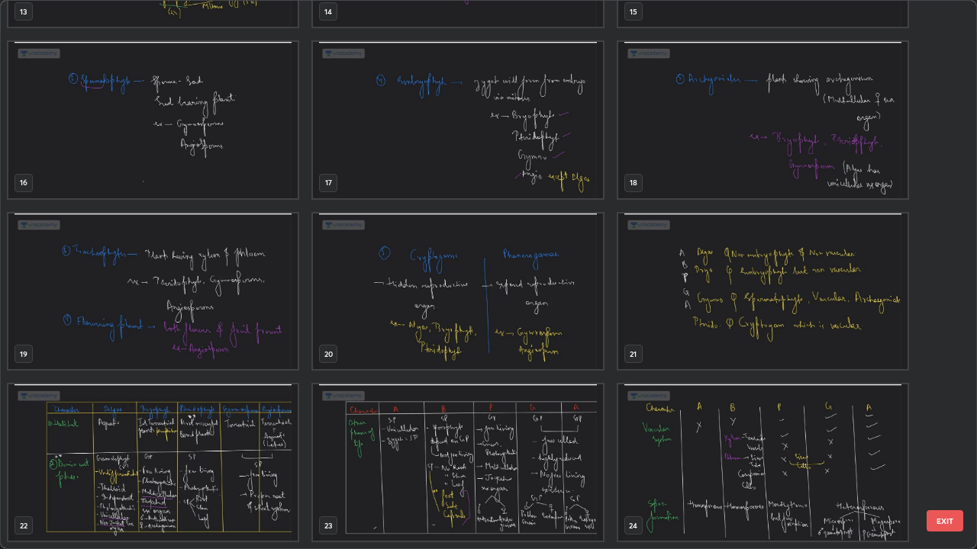
click at [240, 446] on img "grid" at bounding box center [152, 463] width 289 height 156
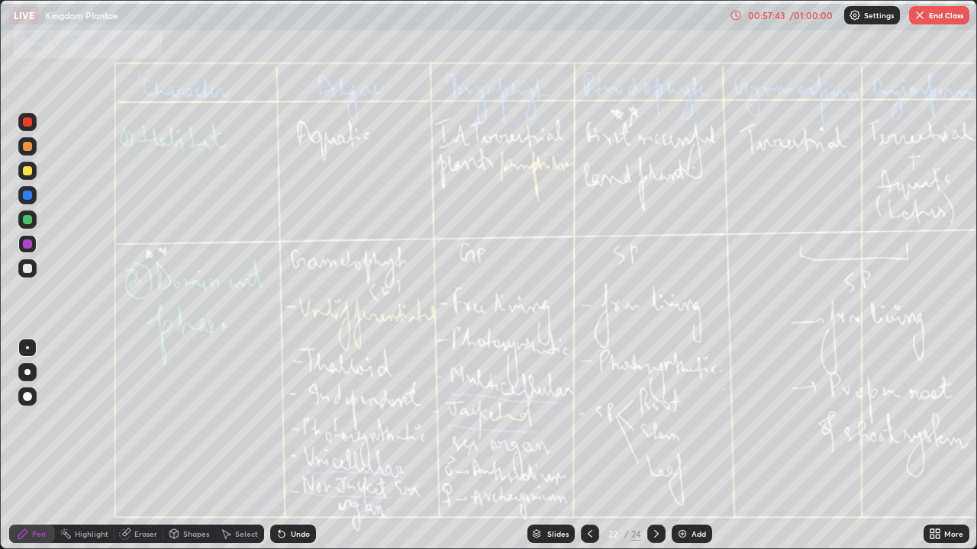
click at [655, 446] on icon at bounding box center [656, 534] width 12 height 12
click at [937, 446] on icon at bounding box center [938, 532] width 4 height 4
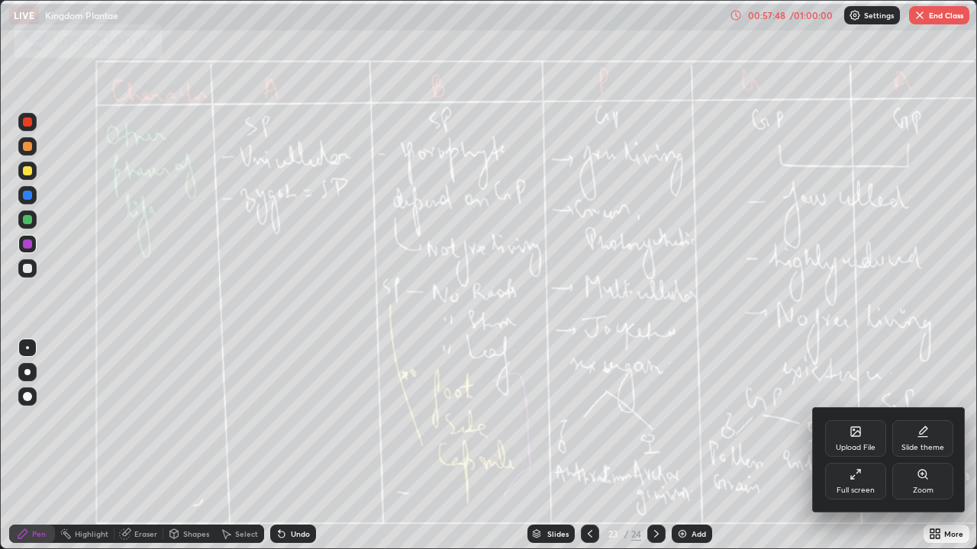
click at [340, 304] on div at bounding box center [488, 274] width 977 height 549
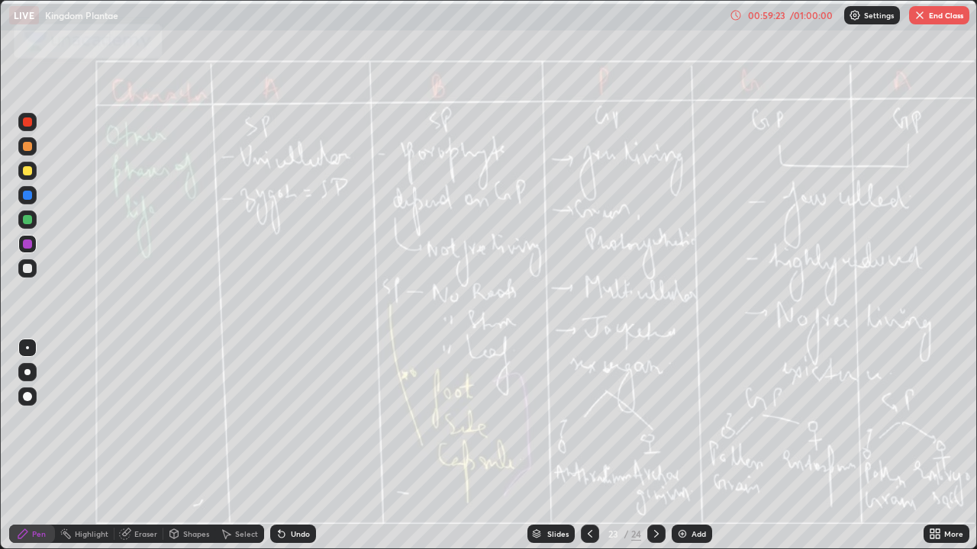
click at [655, 446] on icon at bounding box center [656, 534] width 12 height 12
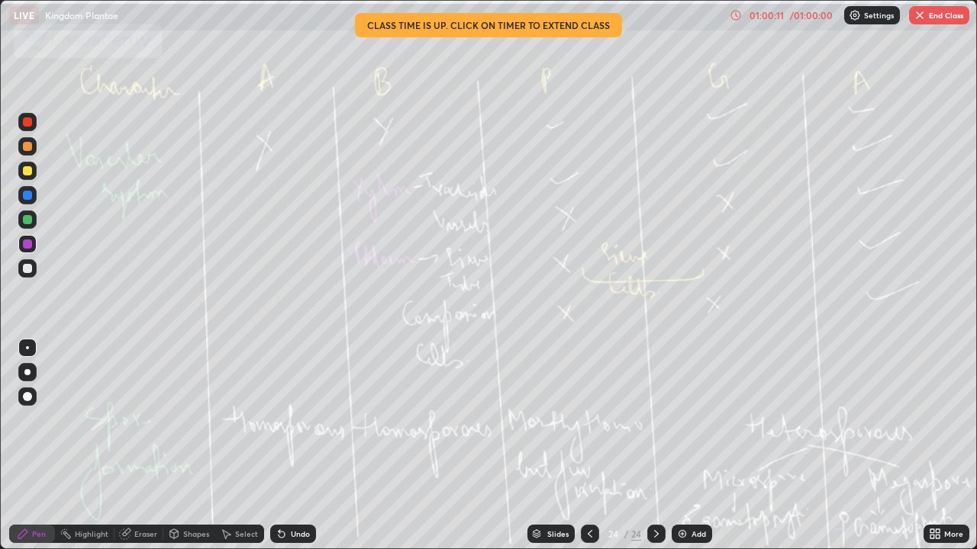
click at [655, 446] on icon at bounding box center [656, 534] width 12 height 12
click at [938, 446] on icon at bounding box center [938, 537] width 4 height 4
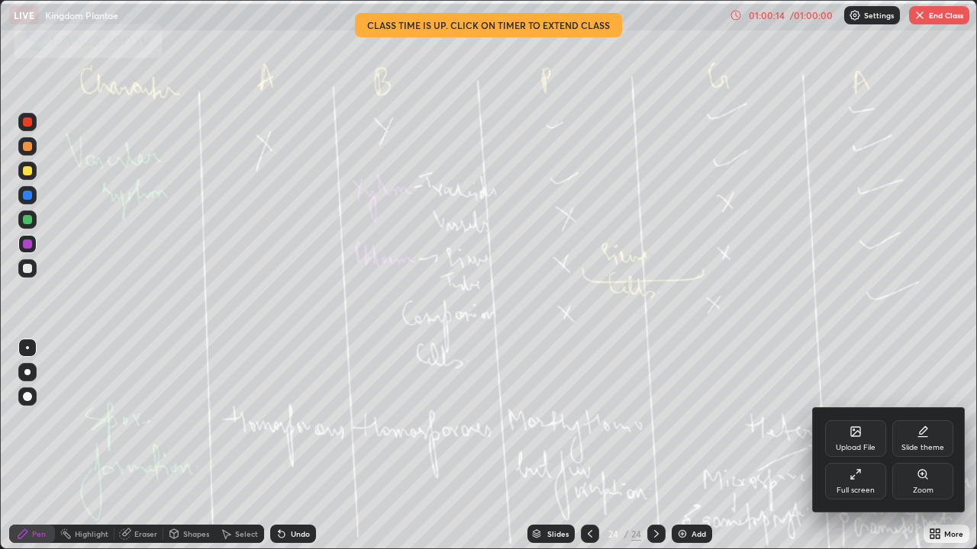
click at [855, 439] on div "Upload File" at bounding box center [855, 438] width 61 height 37
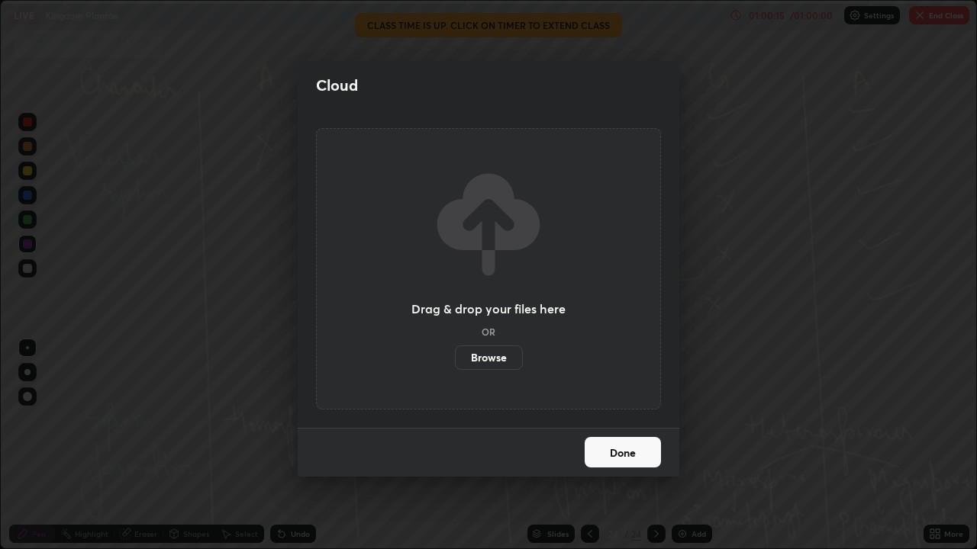
click at [498, 350] on label "Browse" at bounding box center [489, 358] width 68 height 24
click at [455, 350] on input "Browse" at bounding box center [455, 358] width 0 height 24
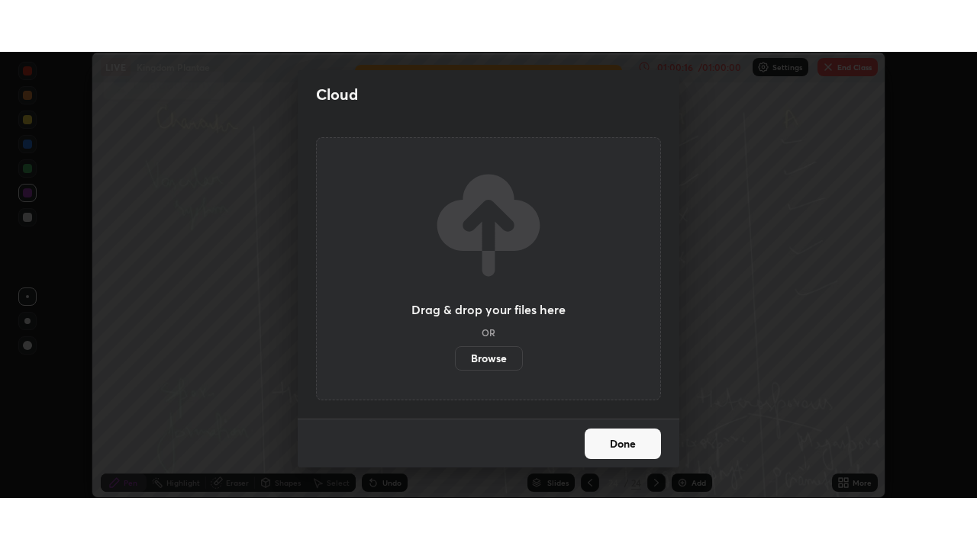
scroll to position [75868, 75337]
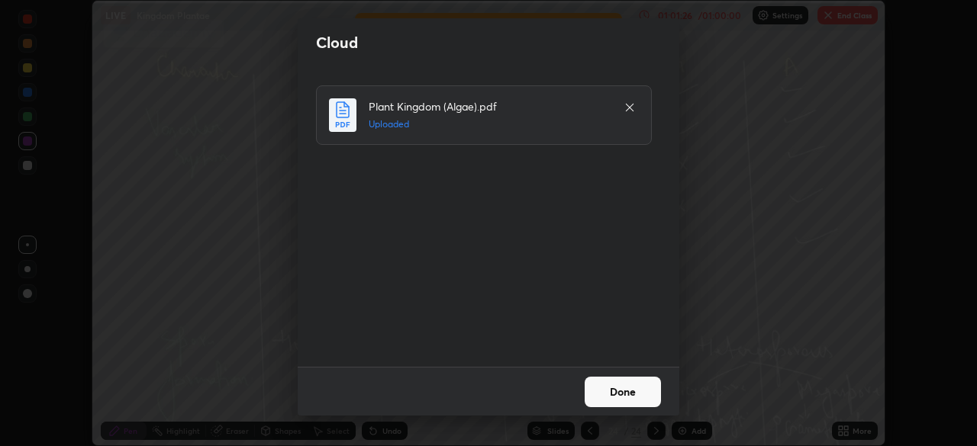
click at [630, 392] on button "Done" at bounding box center [623, 392] width 76 height 31
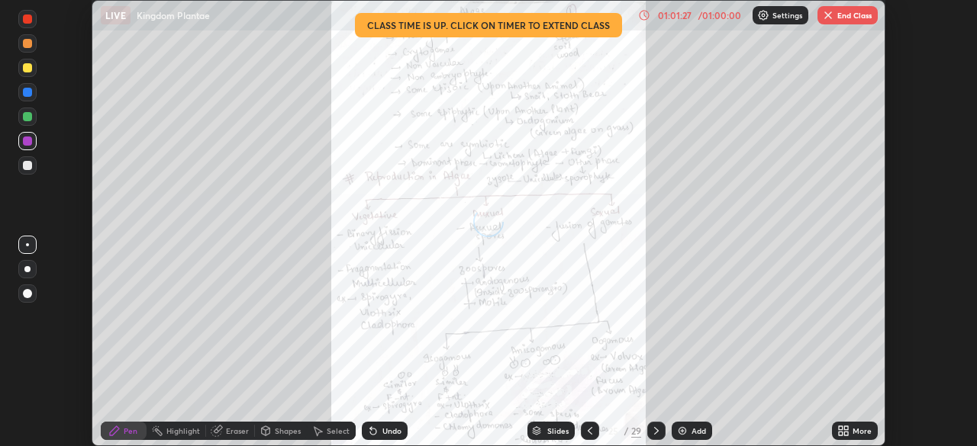
click at [839, 430] on icon at bounding box center [841, 429] width 4 height 4
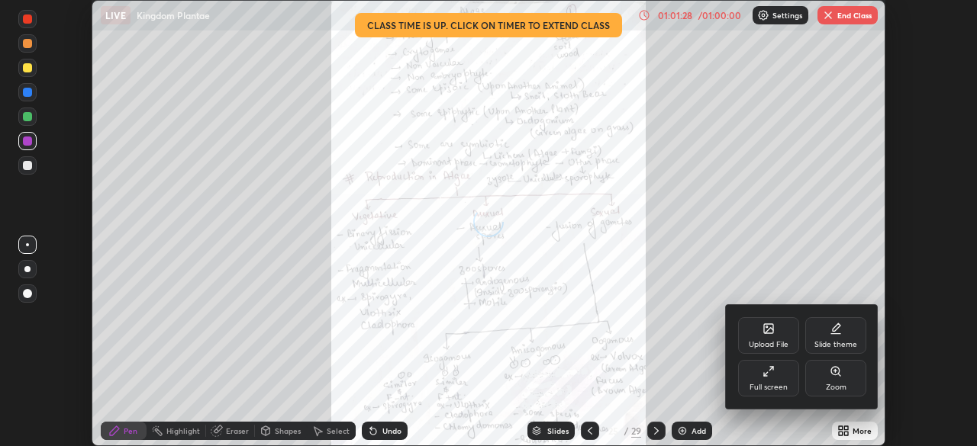
click at [766, 384] on div "Full screen" at bounding box center [768, 388] width 38 height 8
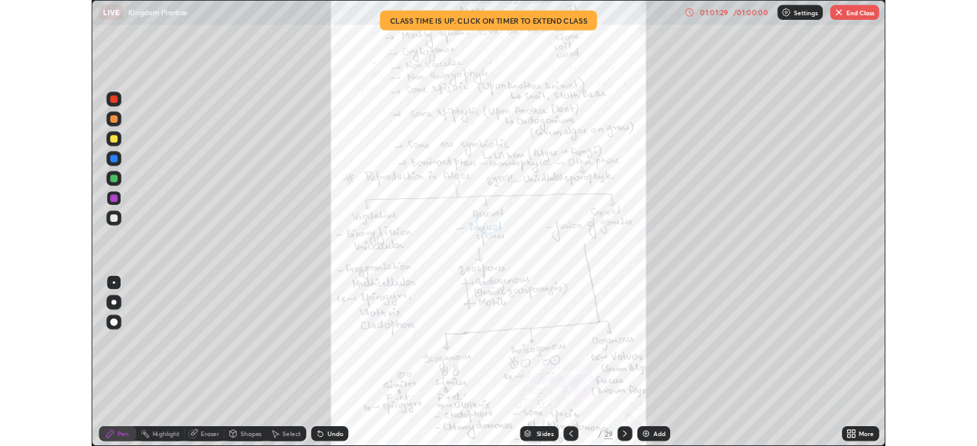
scroll to position [549, 977]
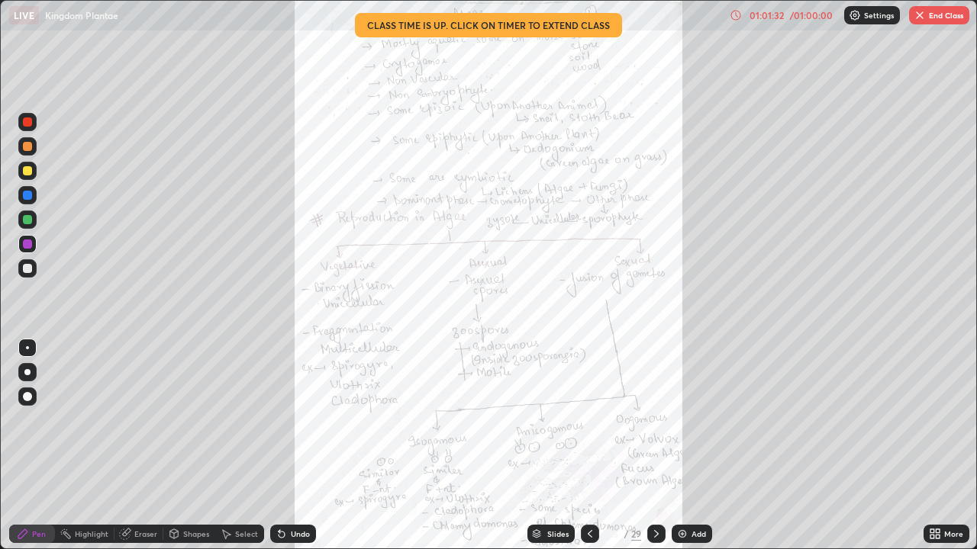
click at [932, 446] on icon at bounding box center [932, 532] width 4 height 4
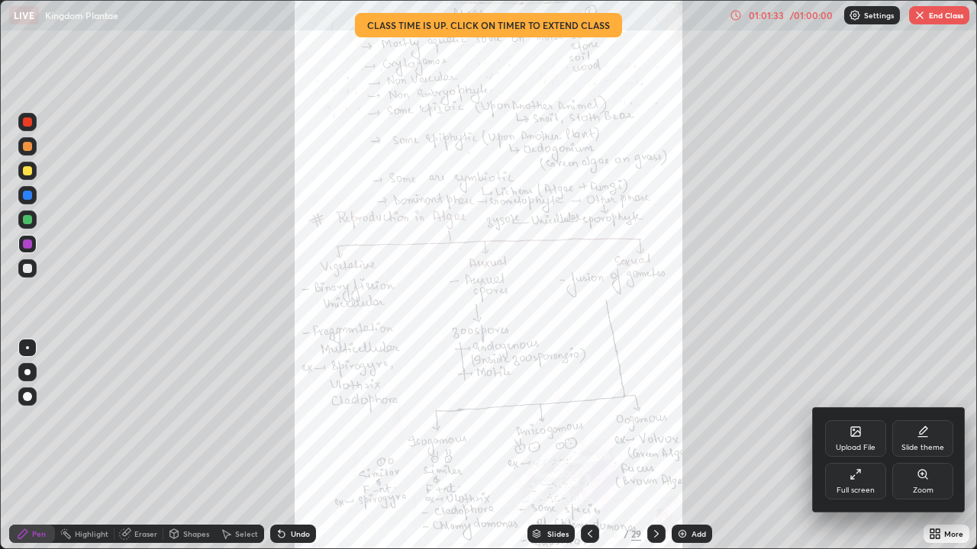
click at [917, 446] on icon at bounding box center [923, 475] width 12 height 12
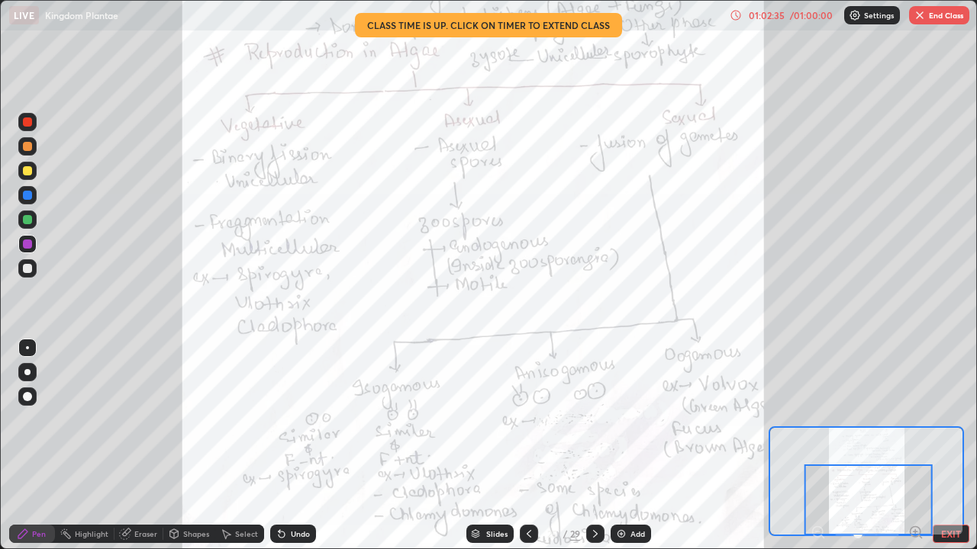
click at [594, 446] on icon at bounding box center [595, 534] width 12 height 12
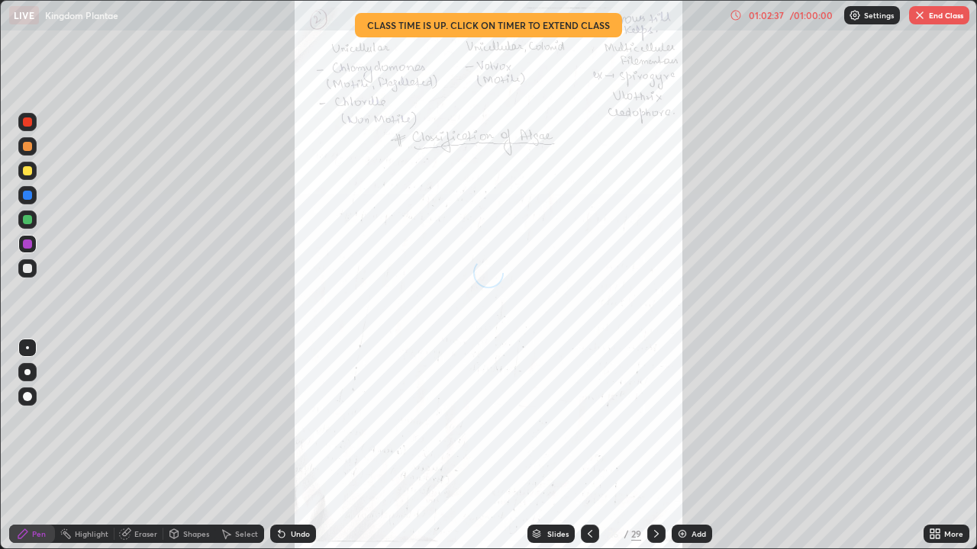
click at [655, 446] on icon at bounding box center [656, 534] width 12 height 12
click at [655, 446] on icon at bounding box center [656, 534] width 5 height 8
click at [591, 446] on icon at bounding box center [590, 534] width 12 height 12
click at [588, 446] on icon at bounding box center [590, 534] width 12 height 12
click at [934, 446] on icon at bounding box center [932, 532] width 4 height 4
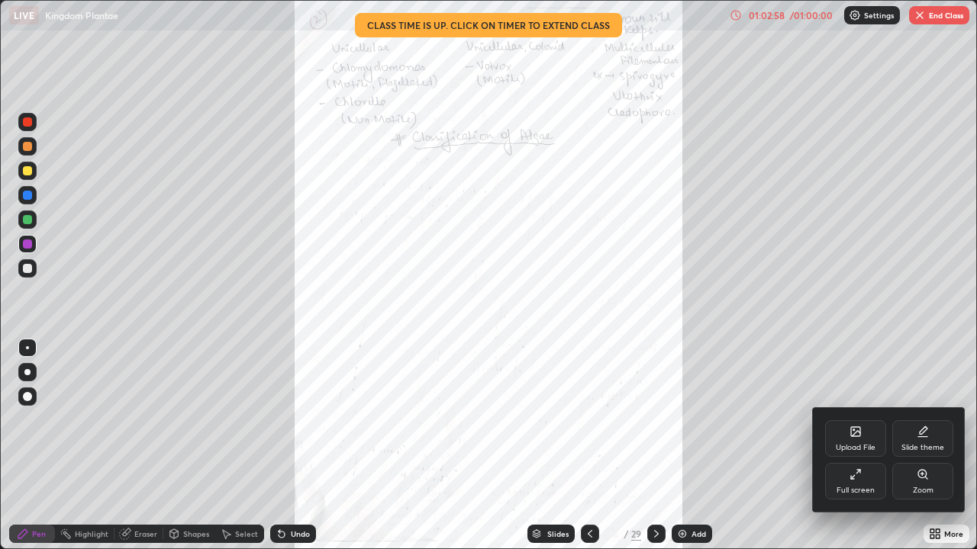
click at [654, 446] on div at bounding box center [488, 274] width 977 height 549
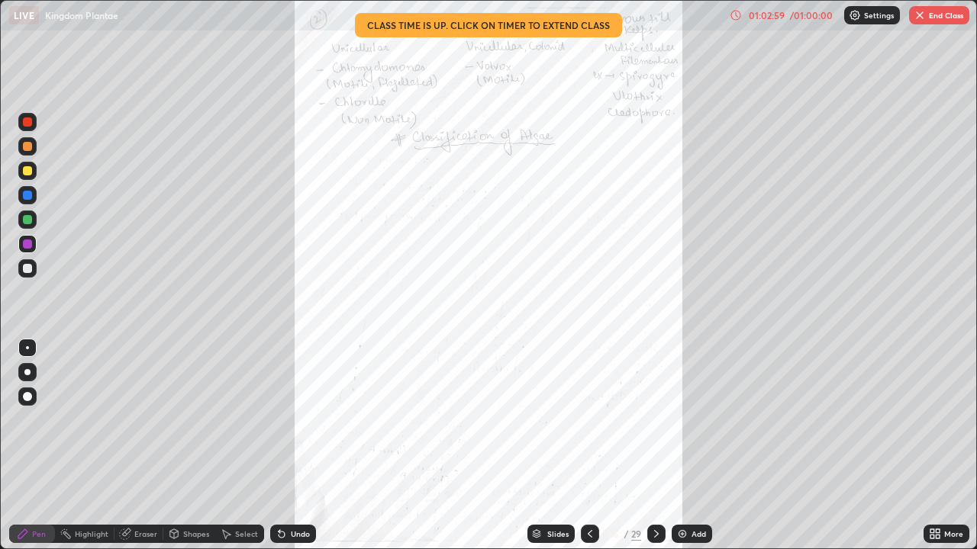
click at [657, 446] on icon at bounding box center [656, 534] width 12 height 12
click at [932, 446] on icon at bounding box center [932, 537] width 4 height 4
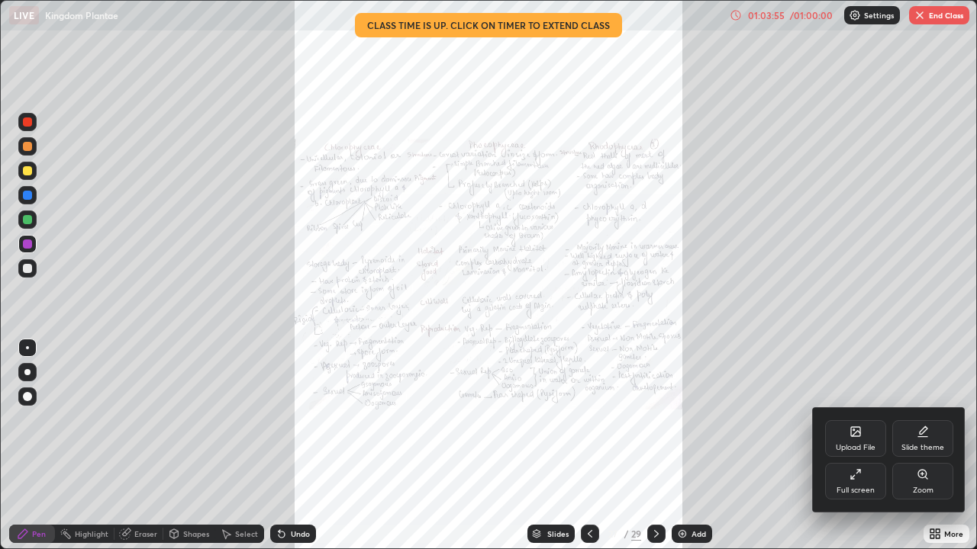
click at [923, 446] on icon at bounding box center [923, 475] width 12 height 12
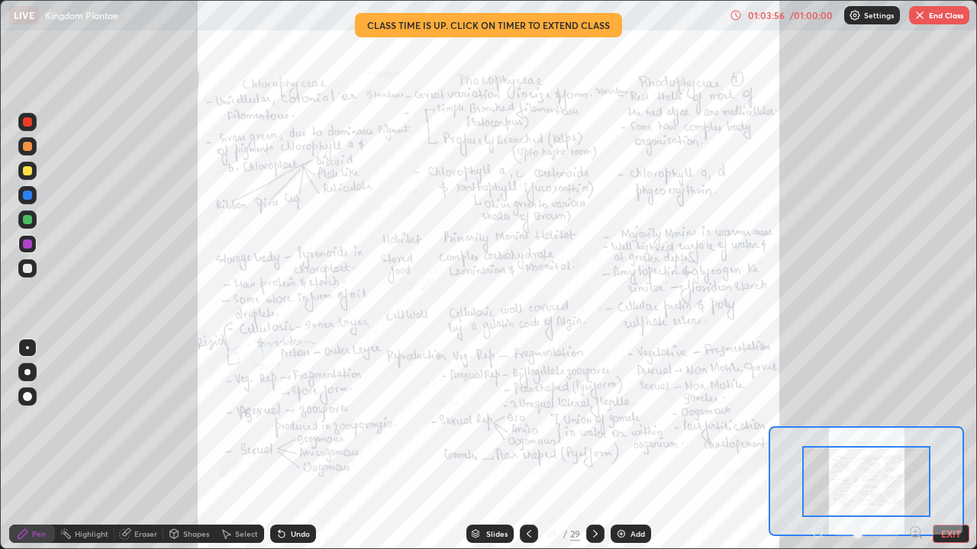
click at [907, 446] on div at bounding box center [866, 481] width 128 height 71
click at [594, 446] on icon at bounding box center [595, 534] width 12 height 12
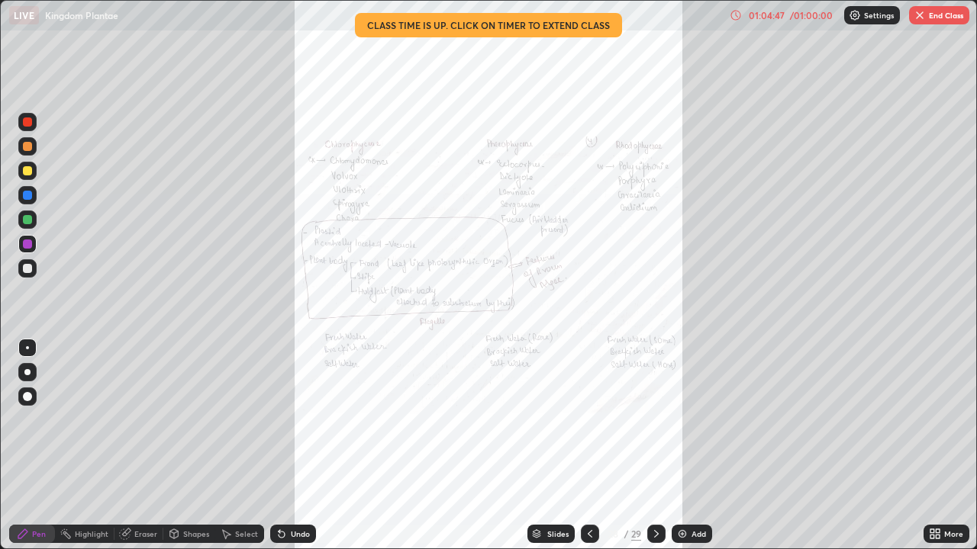
click at [937, 446] on icon at bounding box center [938, 532] width 4 height 4
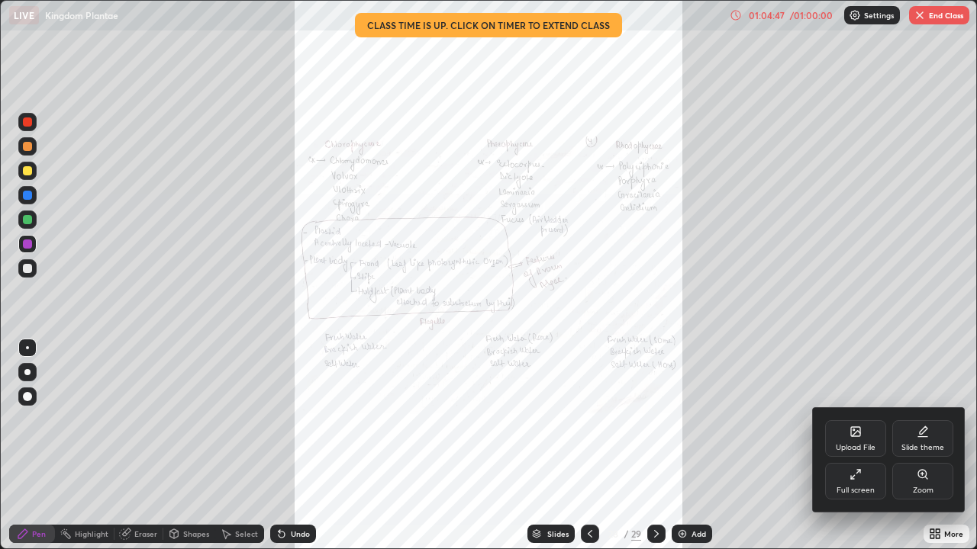
click at [924, 446] on icon at bounding box center [923, 475] width 12 height 12
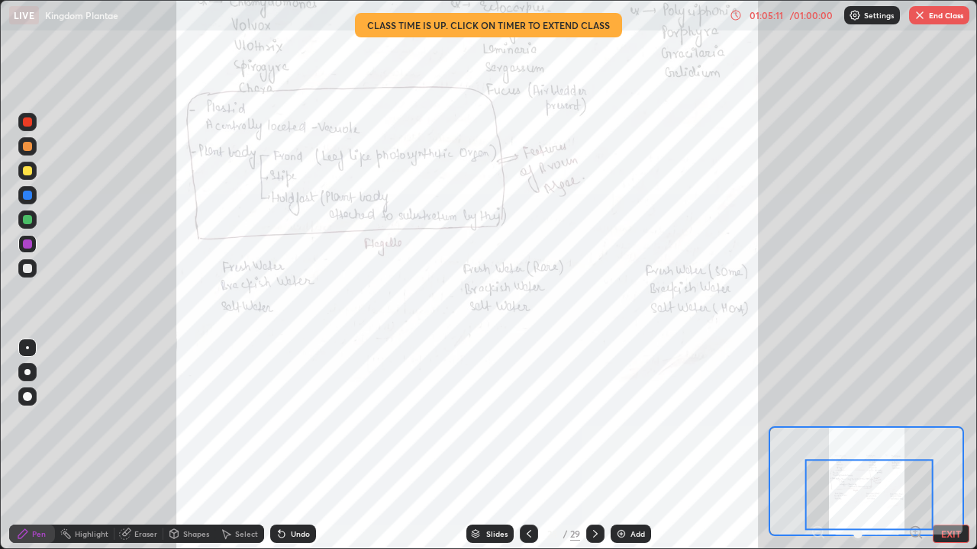
click at [594, 446] on icon at bounding box center [595, 534] width 12 height 12
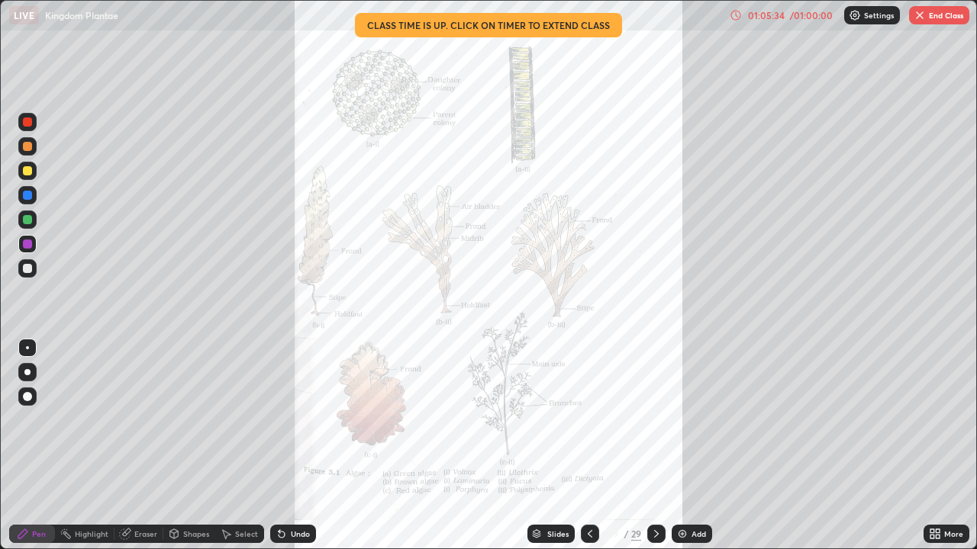
click at [653, 446] on icon at bounding box center [656, 534] width 12 height 12
click at [932, 446] on icon at bounding box center [932, 532] width 4 height 4
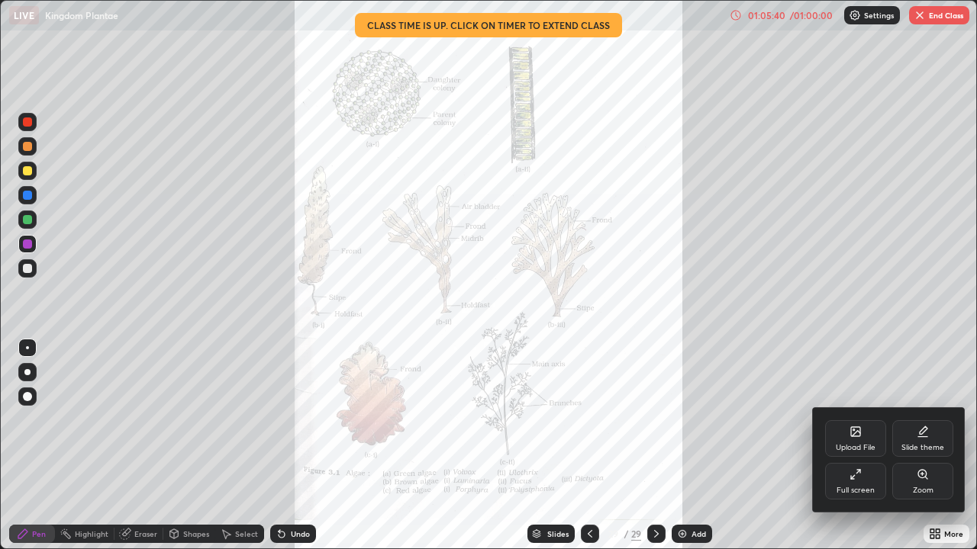
click at [852, 430] on icon at bounding box center [855, 431] width 9 height 9
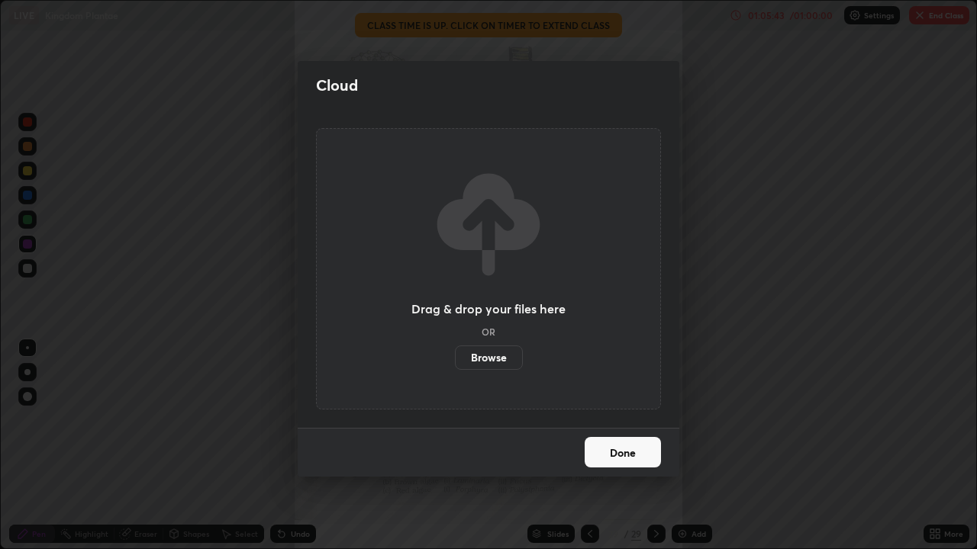
click at [485, 358] on label "Browse" at bounding box center [489, 358] width 68 height 24
click at [455, 358] on input "Browse" at bounding box center [455, 358] width 0 height 24
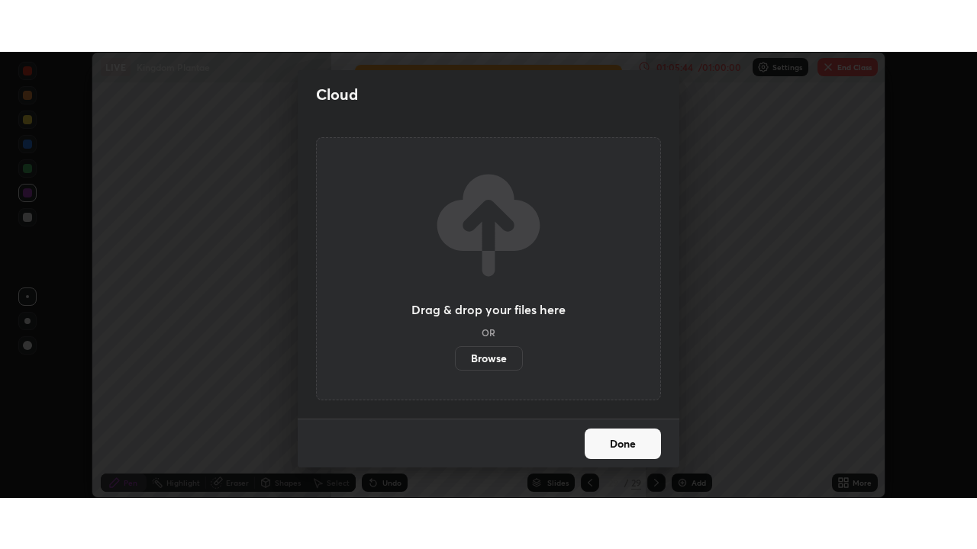
scroll to position [75868, 75337]
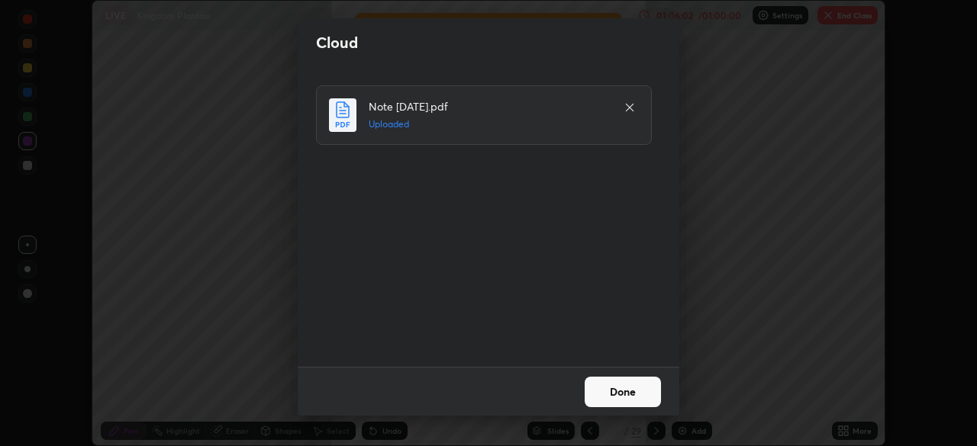
click at [623, 395] on button "Done" at bounding box center [623, 392] width 76 height 31
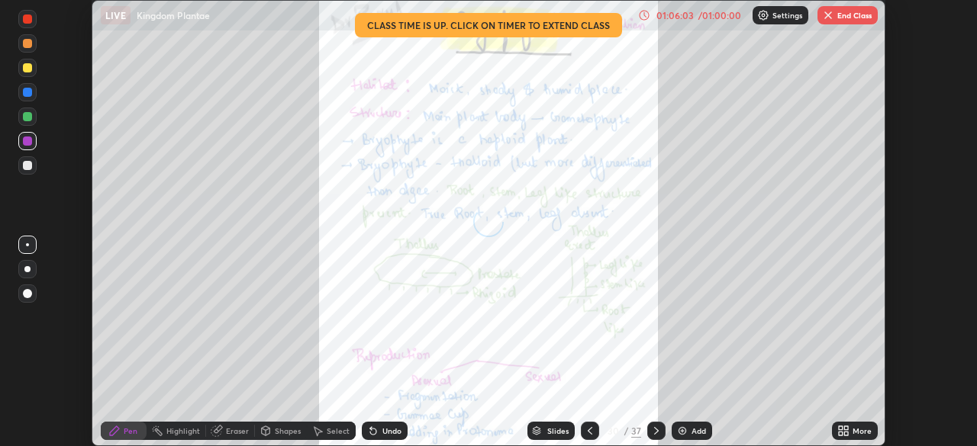
click at [840, 428] on icon at bounding box center [841, 429] width 4 height 4
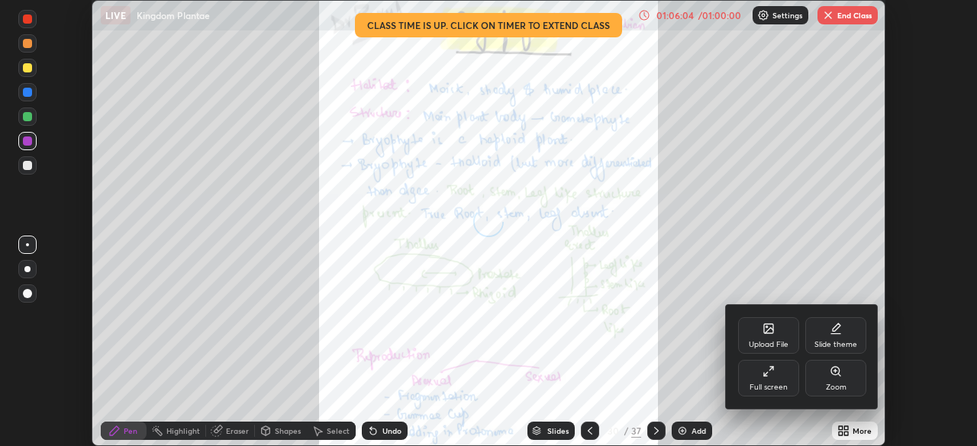
click at [766, 375] on icon at bounding box center [768, 372] width 12 height 12
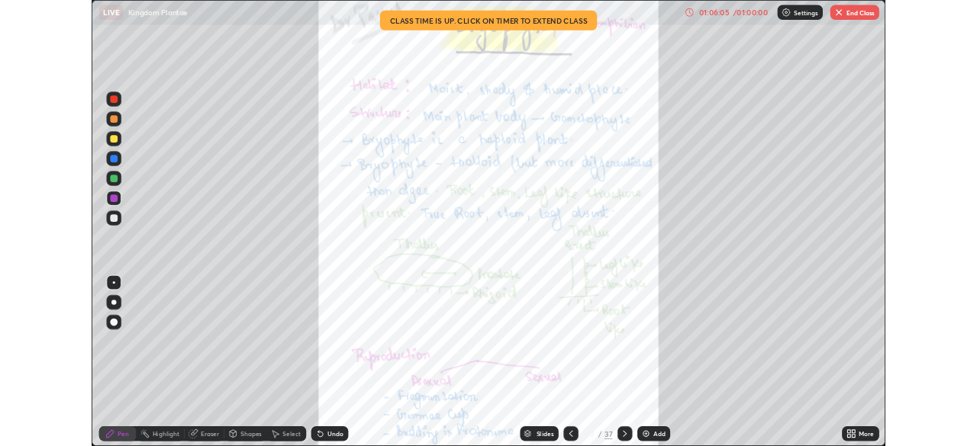
scroll to position [549, 977]
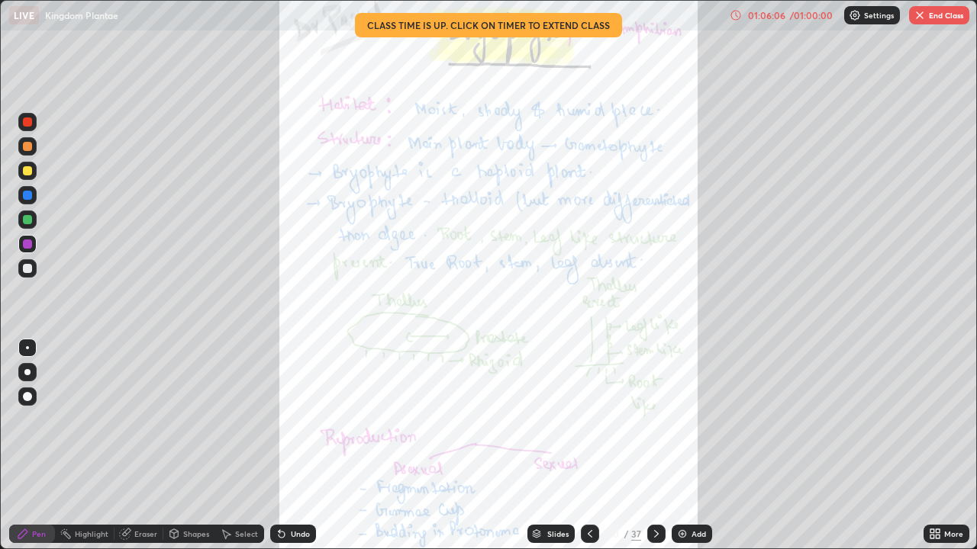
click at [947, 446] on div "More" at bounding box center [953, 534] width 19 height 8
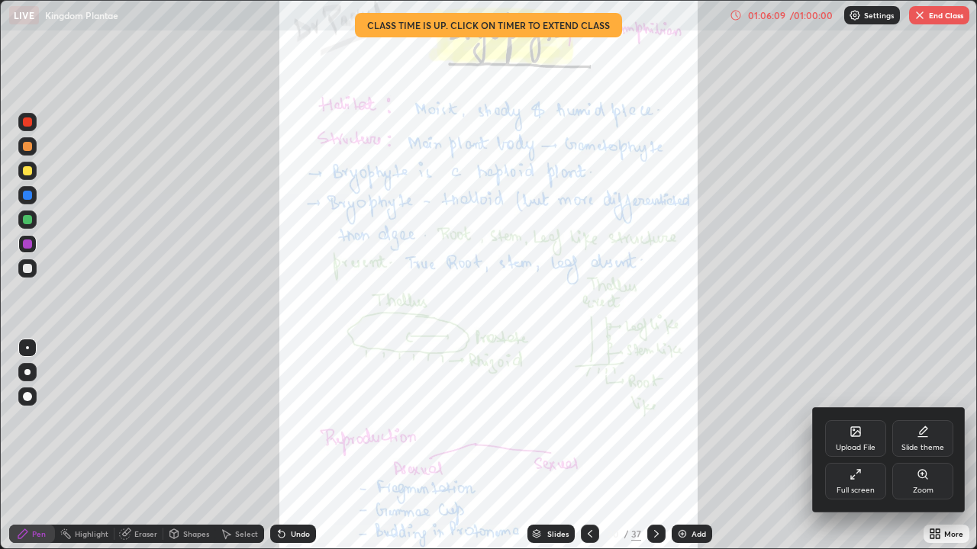
click at [925, 446] on div "Zoom" at bounding box center [922, 481] width 61 height 37
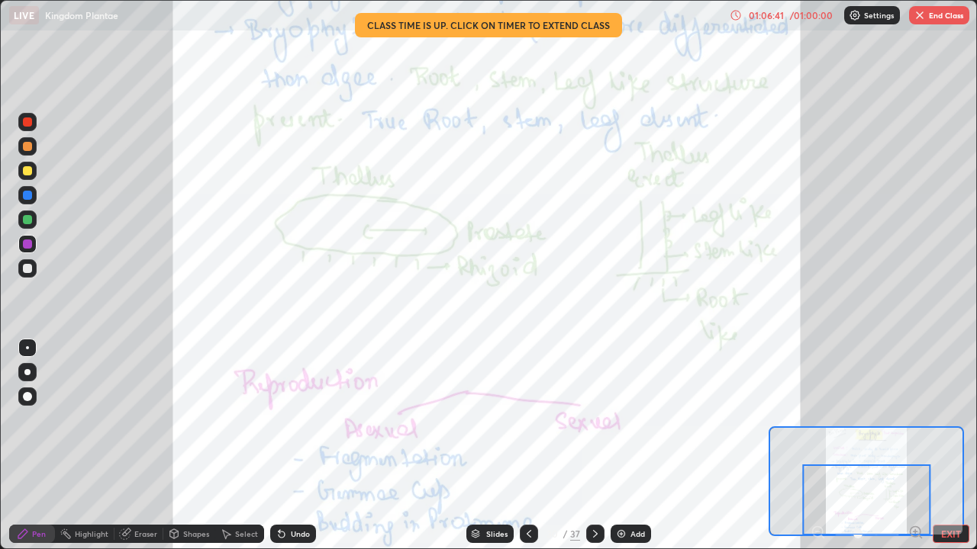
click at [594, 446] on icon at bounding box center [595, 534] width 12 height 12
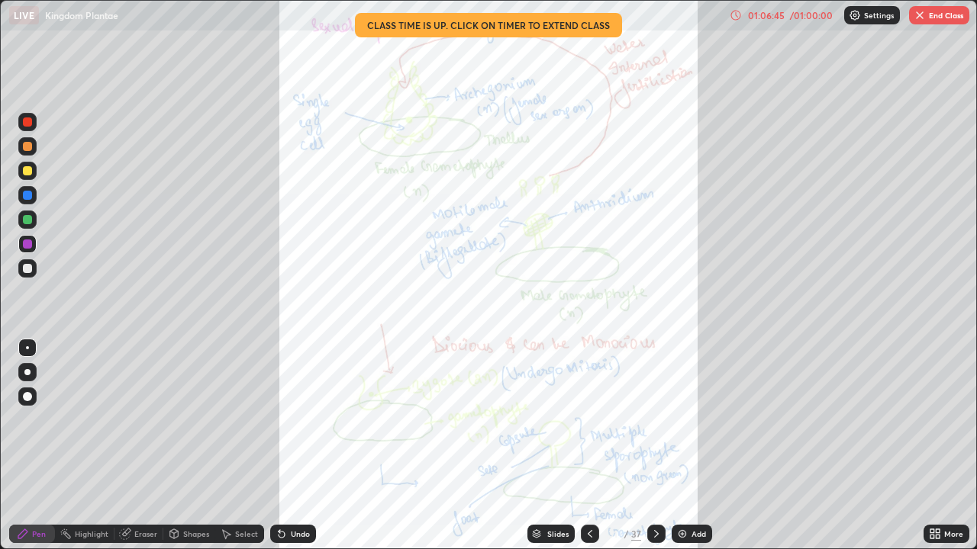
click at [934, 446] on icon at bounding box center [932, 532] width 4 height 4
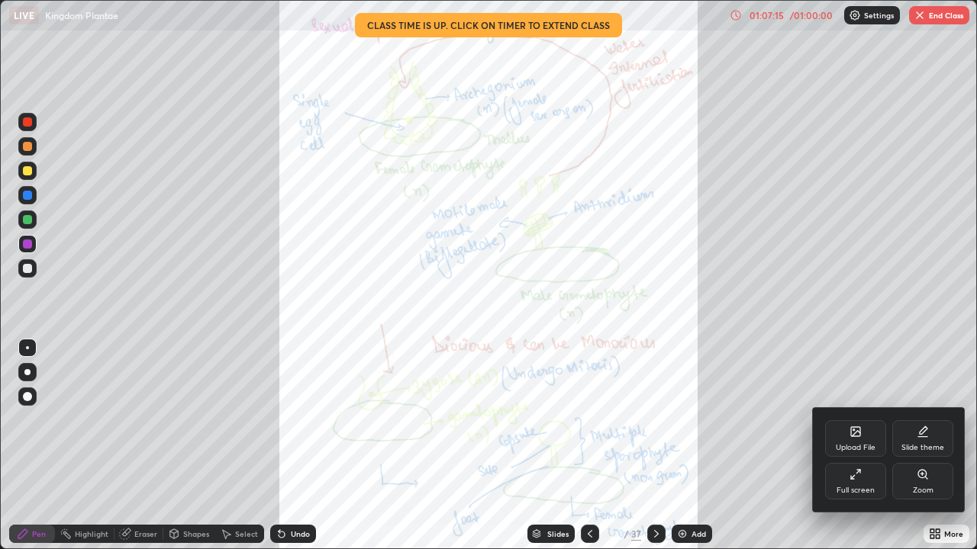
click at [654, 446] on div at bounding box center [488, 274] width 977 height 549
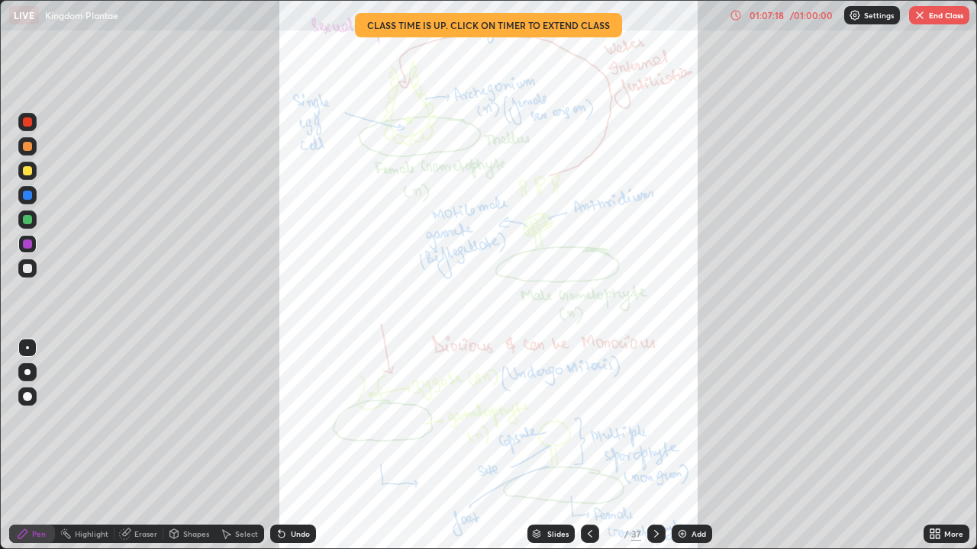
click at [656, 446] on icon at bounding box center [656, 534] width 5 height 8
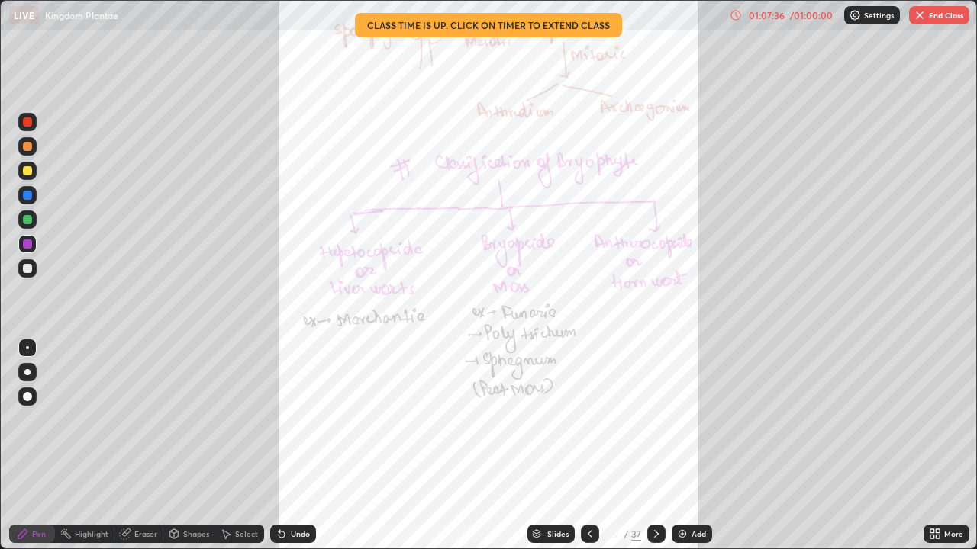
click at [653, 446] on icon at bounding box center [656, 534] width 12 height 12
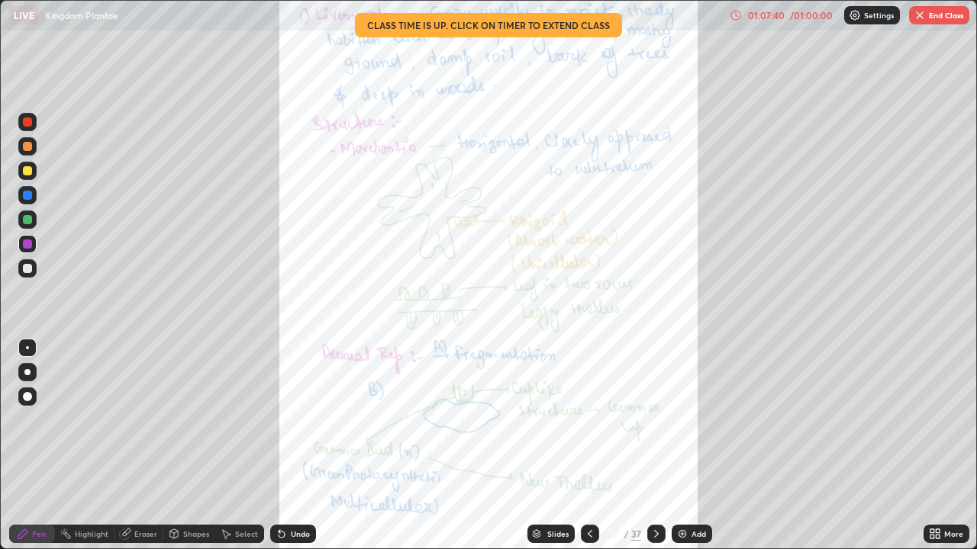
click at [939, 446] on icon at bounding box center [935, 534] width 12 height 12
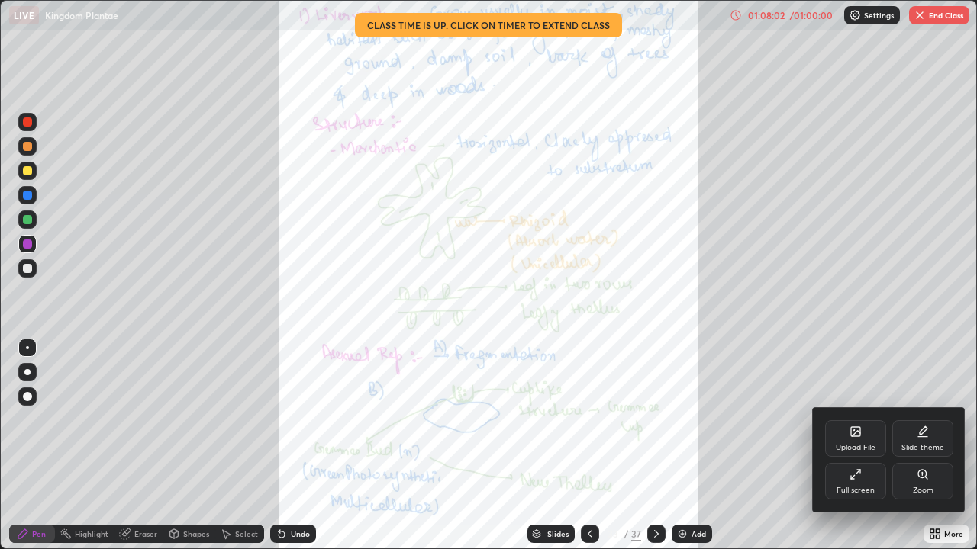
click at [657, 446] on div at bounding box center [488, 274] width 977 height 549
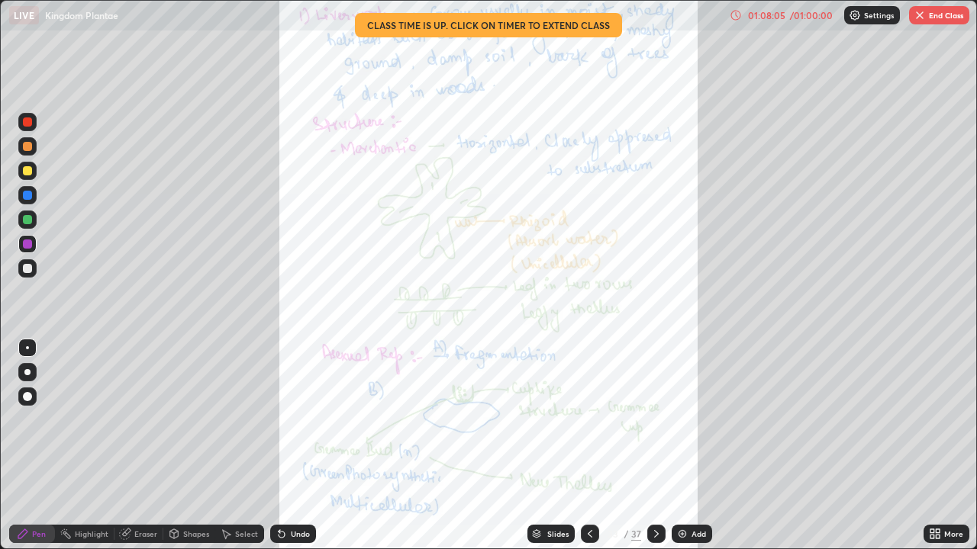
click at [656, 446] on icon at bounding box center [656, 534] width 12 height 12
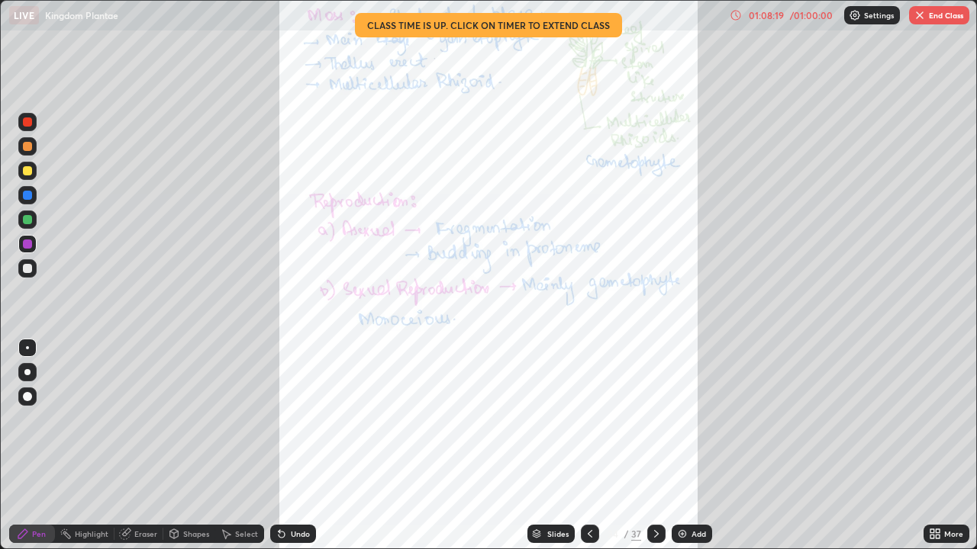
click at [655, 446] on icon at bounding box center [656, 534] width 12 height 12
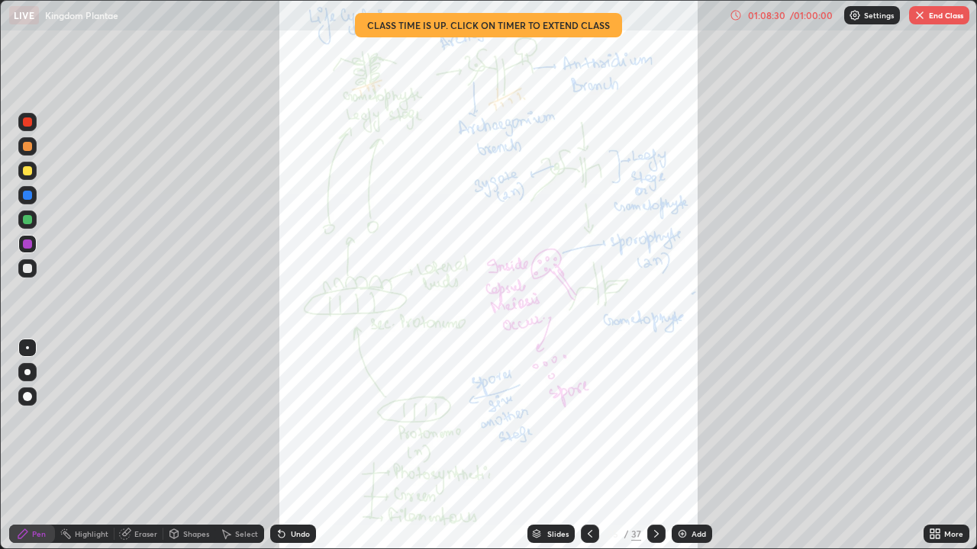
click at [947, 446] on div "More" at bounding box center [953, 534] width 19 height 8
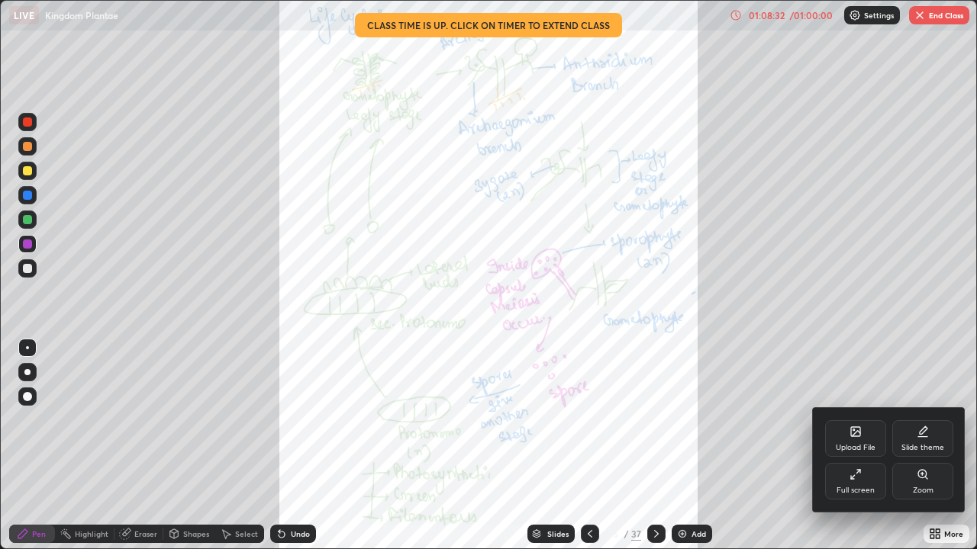
click at [859, 446] on div "Full screen" at bounding box center [855, 491] width 38 height 8
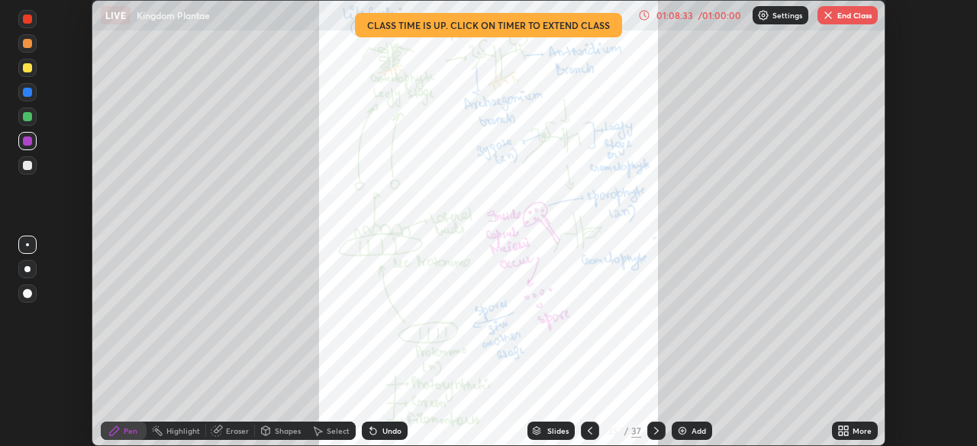
scroll to position [75868, 75337]
click at [851, 18] on button "End Class" at bounding box center [847, 15] width 60 height 18
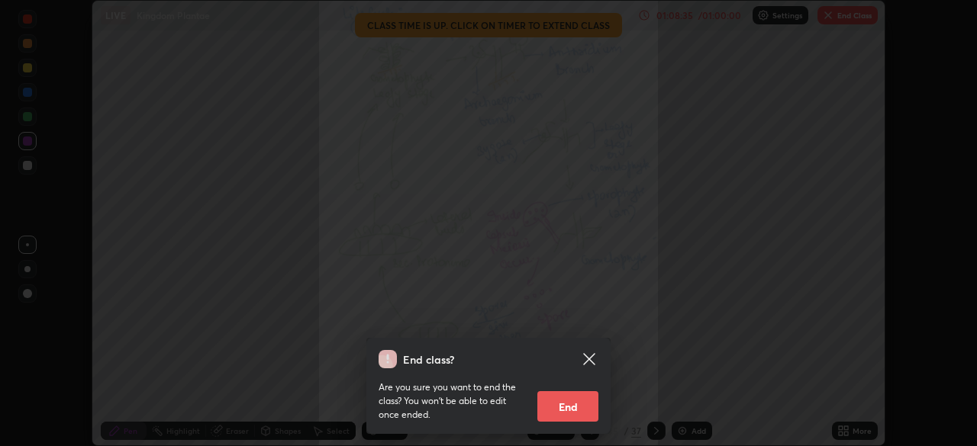
click at [572, 404] on button "End" at bounding box center [567, 406] width 61 height 31
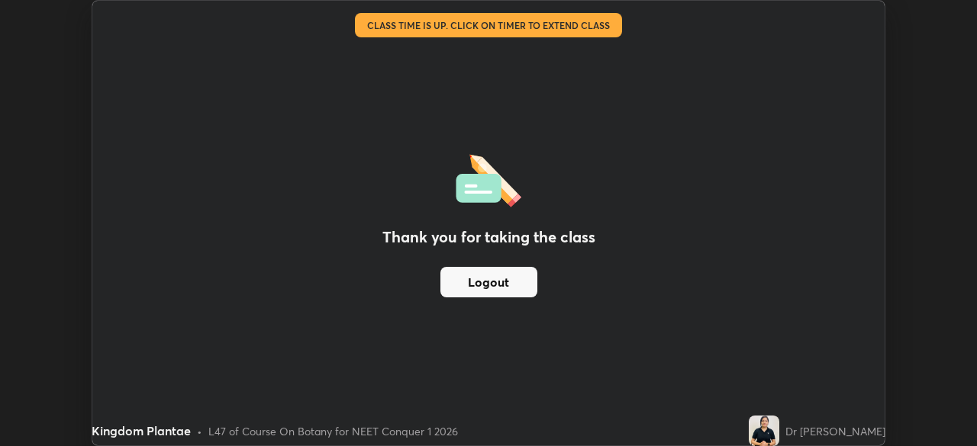
click at [779, 438] on img at bounding box center [764, 431] width 31 height 31
click at [491, 283] on button "Logout" at bounding box center [488, 282] width 97 height 31
click at [501, 289] on button "Logout" at bounding box center [488, 282] width 97 height 31
